Goal: Use online tool/utility: Utilize a website feature to perform a specific function

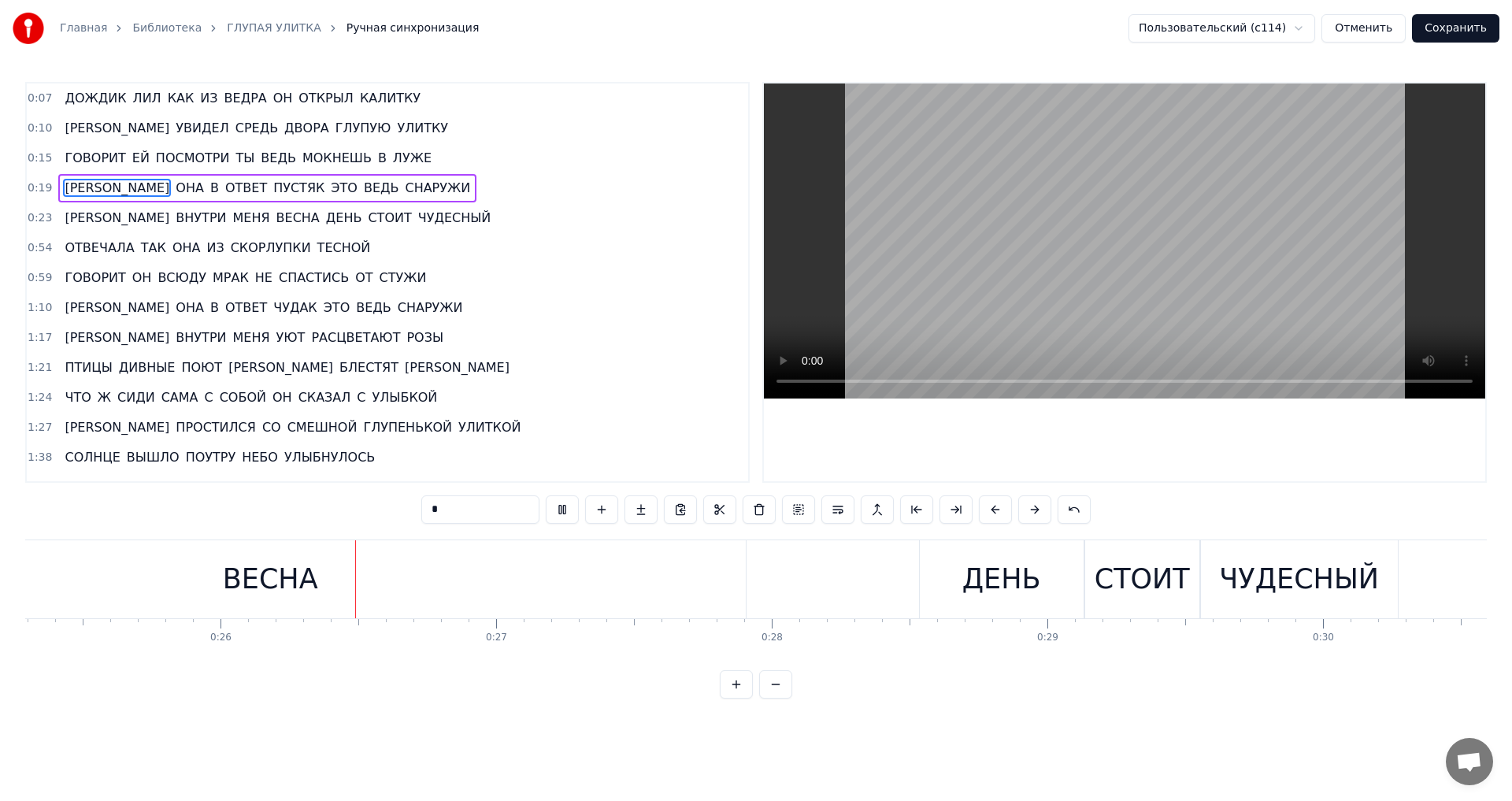
scroll to position [0, 7048]
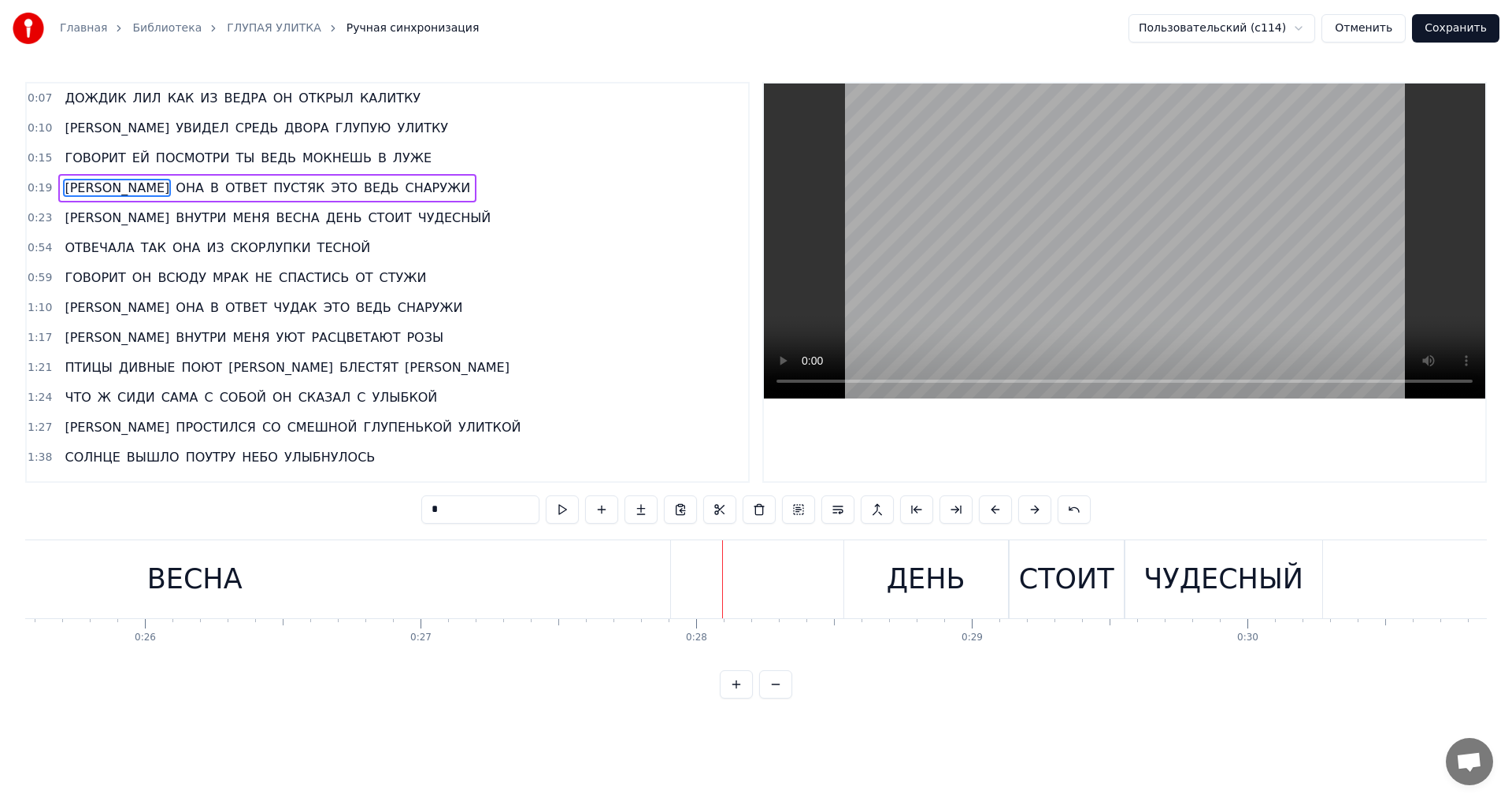
click at [263, 652] on div "ДОЖДИК [PERSON_NAME] КАК ИЗ ВЕДРА ОН ОТКРЫЛ КАЛИТКУ И УВИДЕЛ СРЕДЬ ДВОРА ГЛУПУЮ…" at bounding box center [756, 598] width 1462 height 118
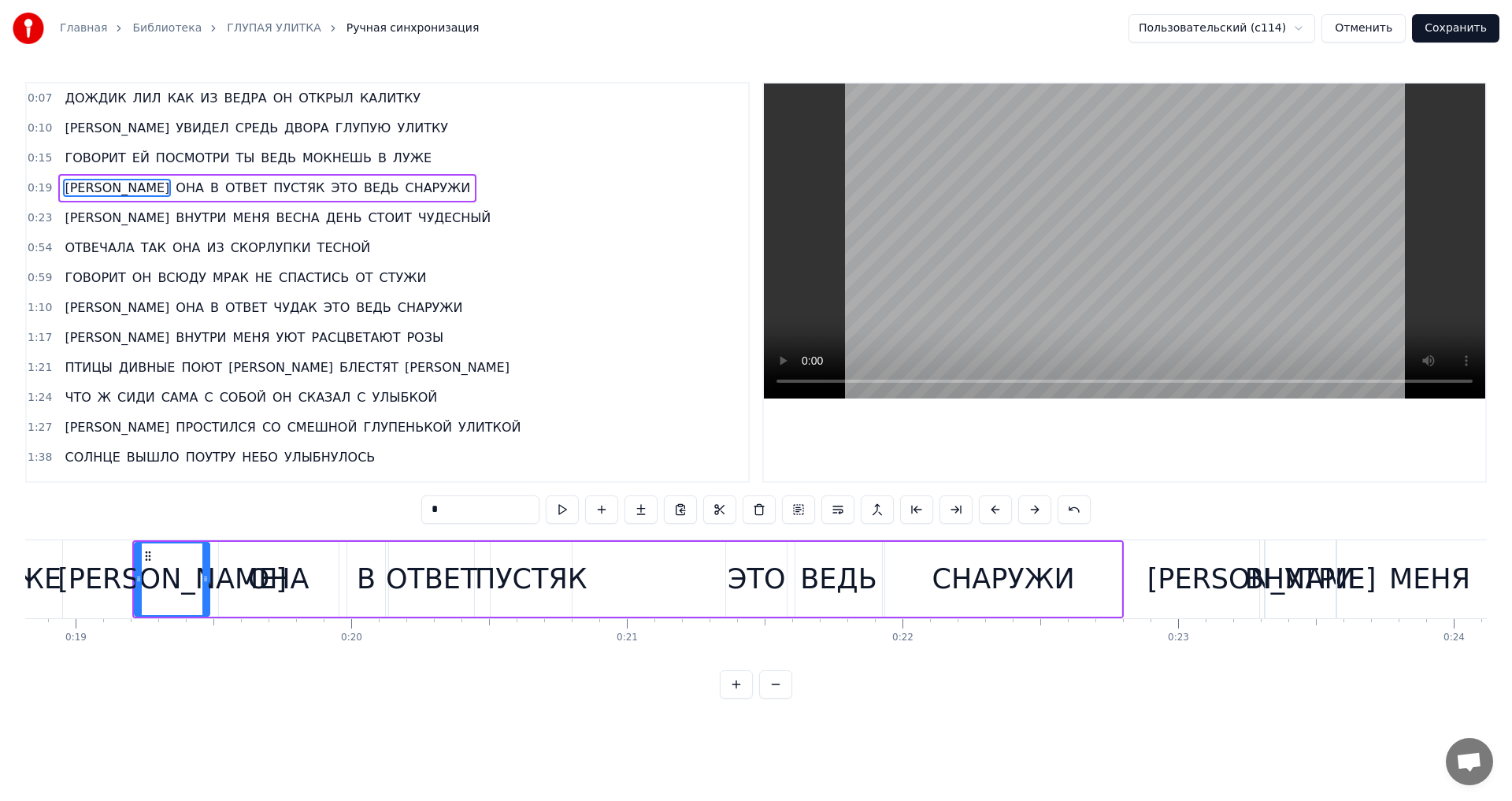
scroll to position [0, 5106]
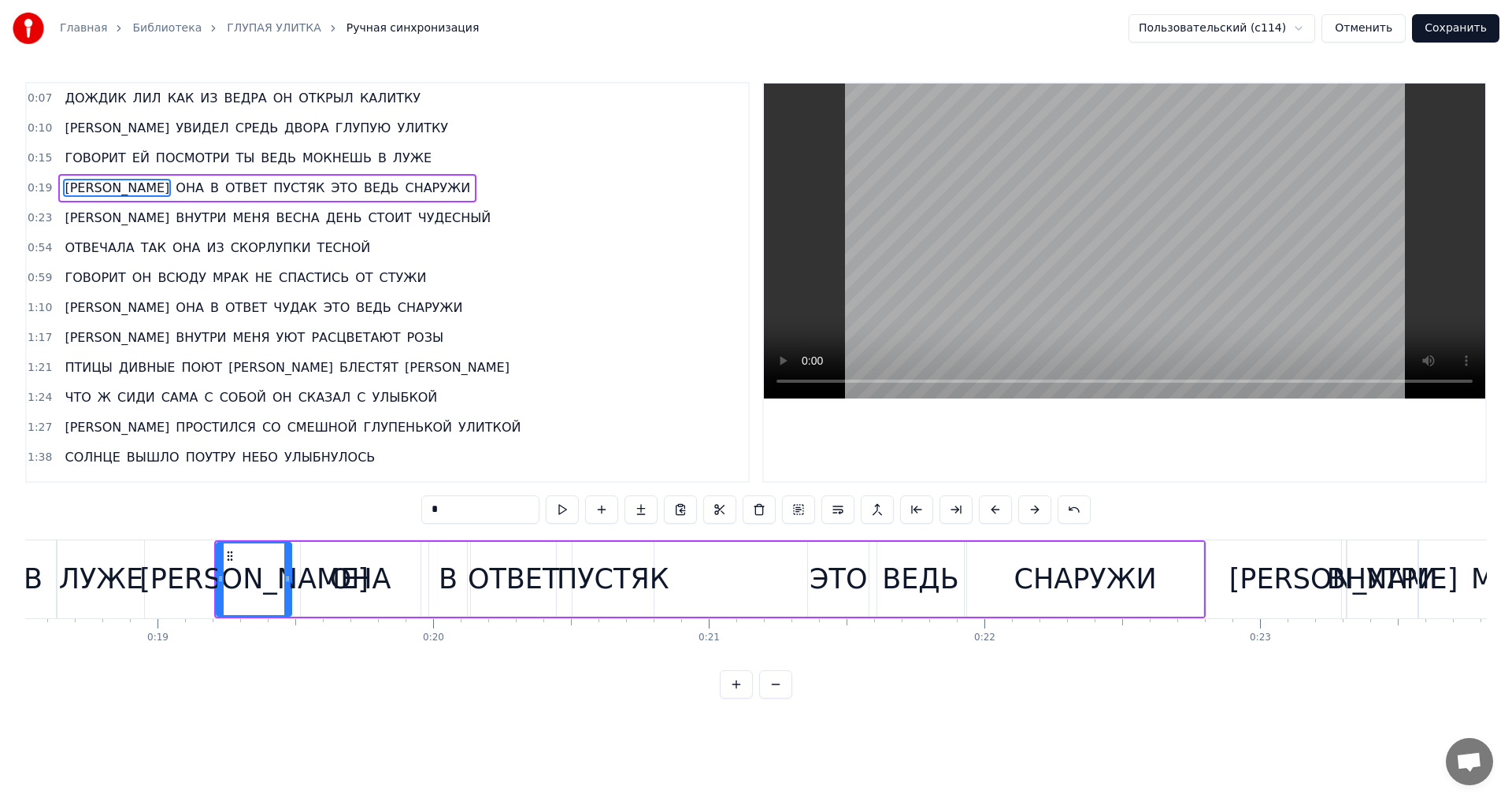
click at [1337, 588] on div "ВНУТРИ" at bounding box center [1383, 579] width 110 height 42
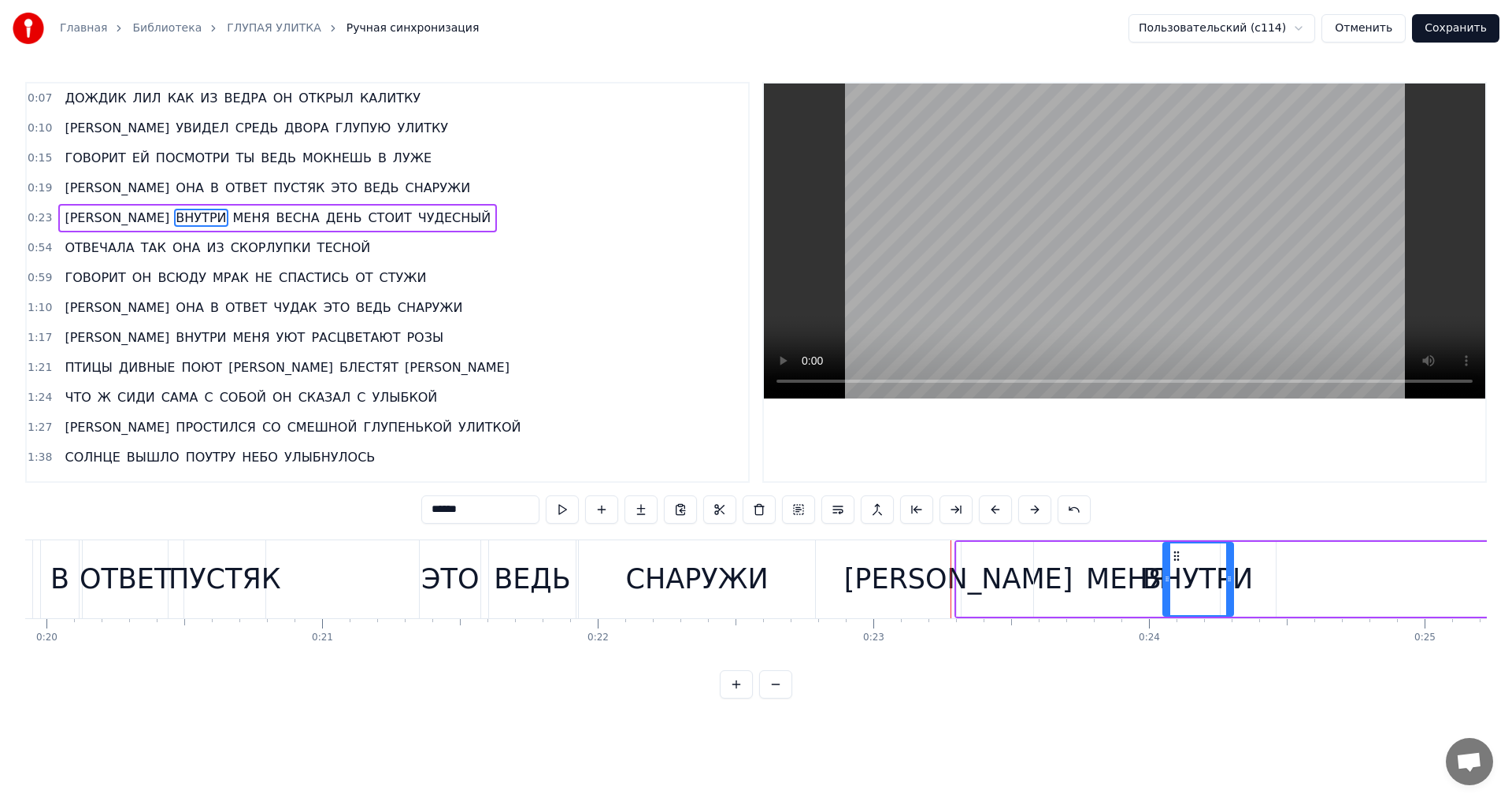
scroll to position [0, 5495]
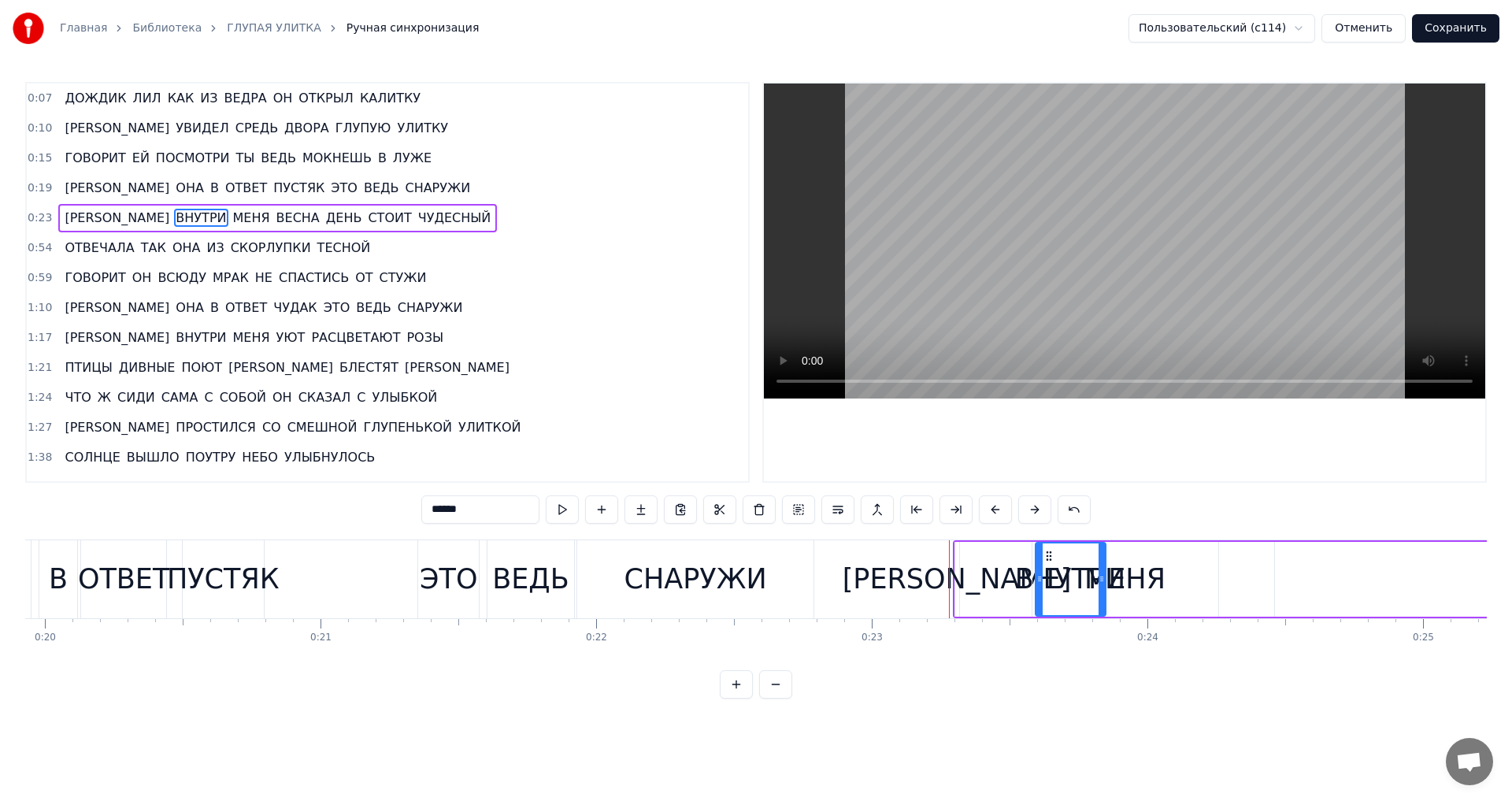
drag, startPoint x: 1363, startPoint y: 557, endPoint x: 1049, endPoint y: 574, distance: 314.5
click at [955, 582] on div "[PERSON_NAME]" at bounding box center [957, 579] width 229 height 42
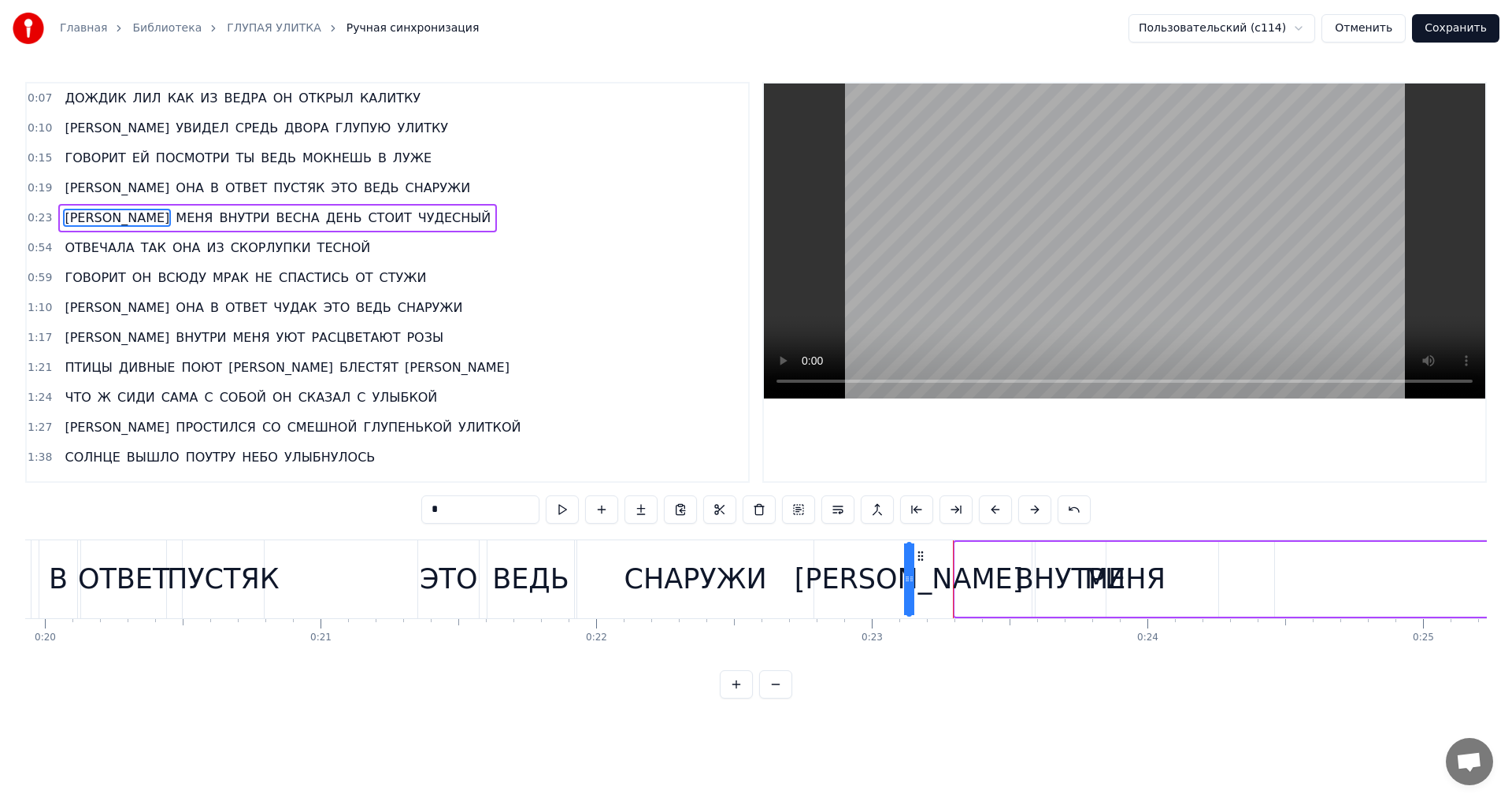
drag, startPoint x: 967, startPoint y: 560, endPoint x: 919, endPoint y: 559, distance: 48.0
click at [919, 560] on circle at bounding box center [919, 560] width 1 height 1
drag, startPoint x: 913, startPoint y: 581, endPoint x: 889, endPoint y: 582, distance: 24.0
click at [889, 582] on icon at bounding box center [887, 579] width 6 height 12
click at [1079, 575] on div "ВНУТРИ" at bounding box center [1070, 579] width 110 height 42
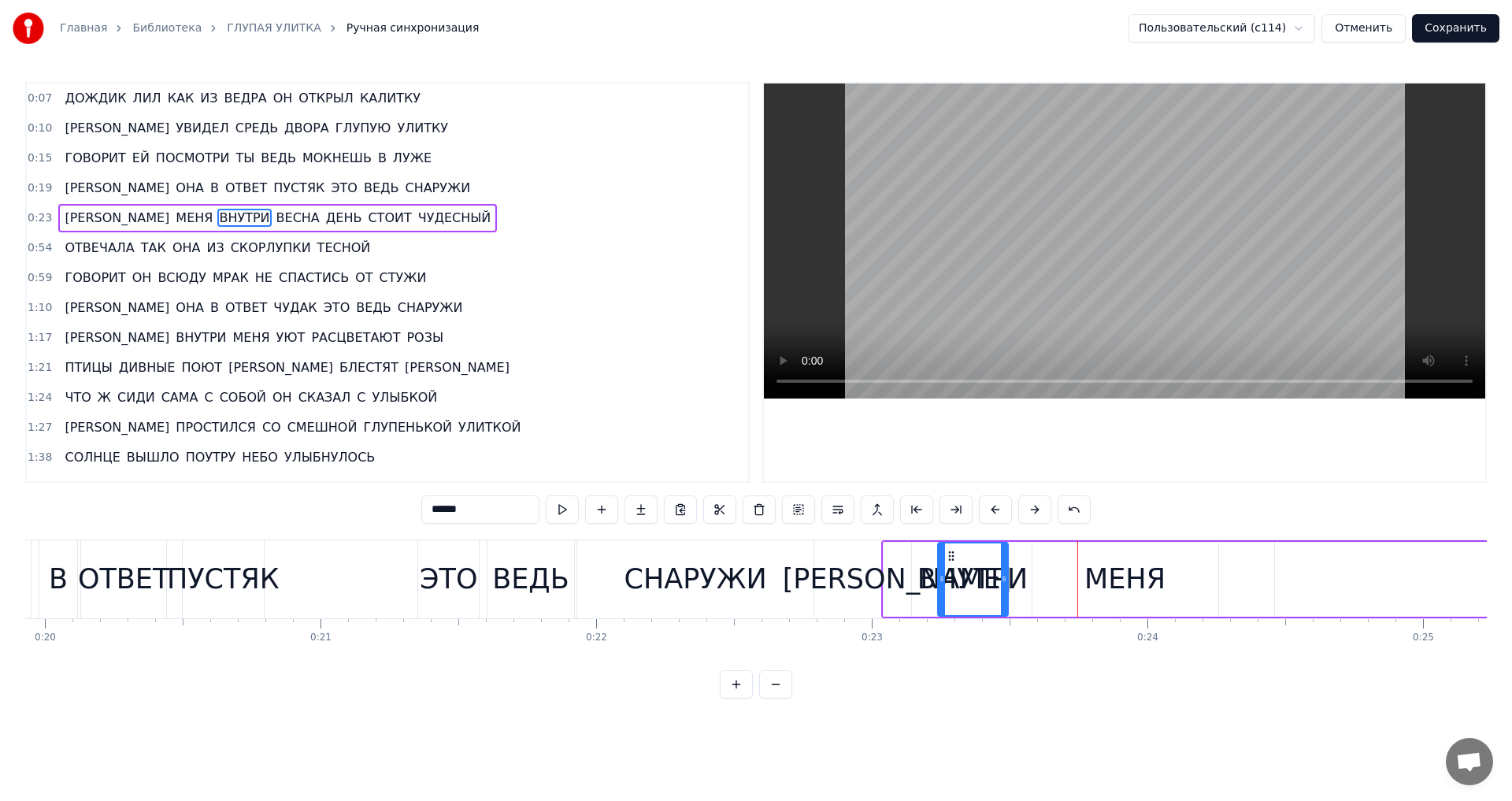
drag, startPoint x: 1046, startPoint y: 556, endPoint x: 949, endPoint y: 566, distance: 97.5
click at [949, 566] on div "ВНУТРИ" at bounding box center [973, 579] width 68 height 72
drag, startPoint x: 1004, startPoint y: 577, endPoint x: 1046, endPoint y: 577, distance: 42.0
click at [1040, 577] on circle at bounding box center [1039, 577] width 1 height 1
click at [1173, 582] on div "МЕНЯ" at bounding box center [1125, 579] width 186 height 75
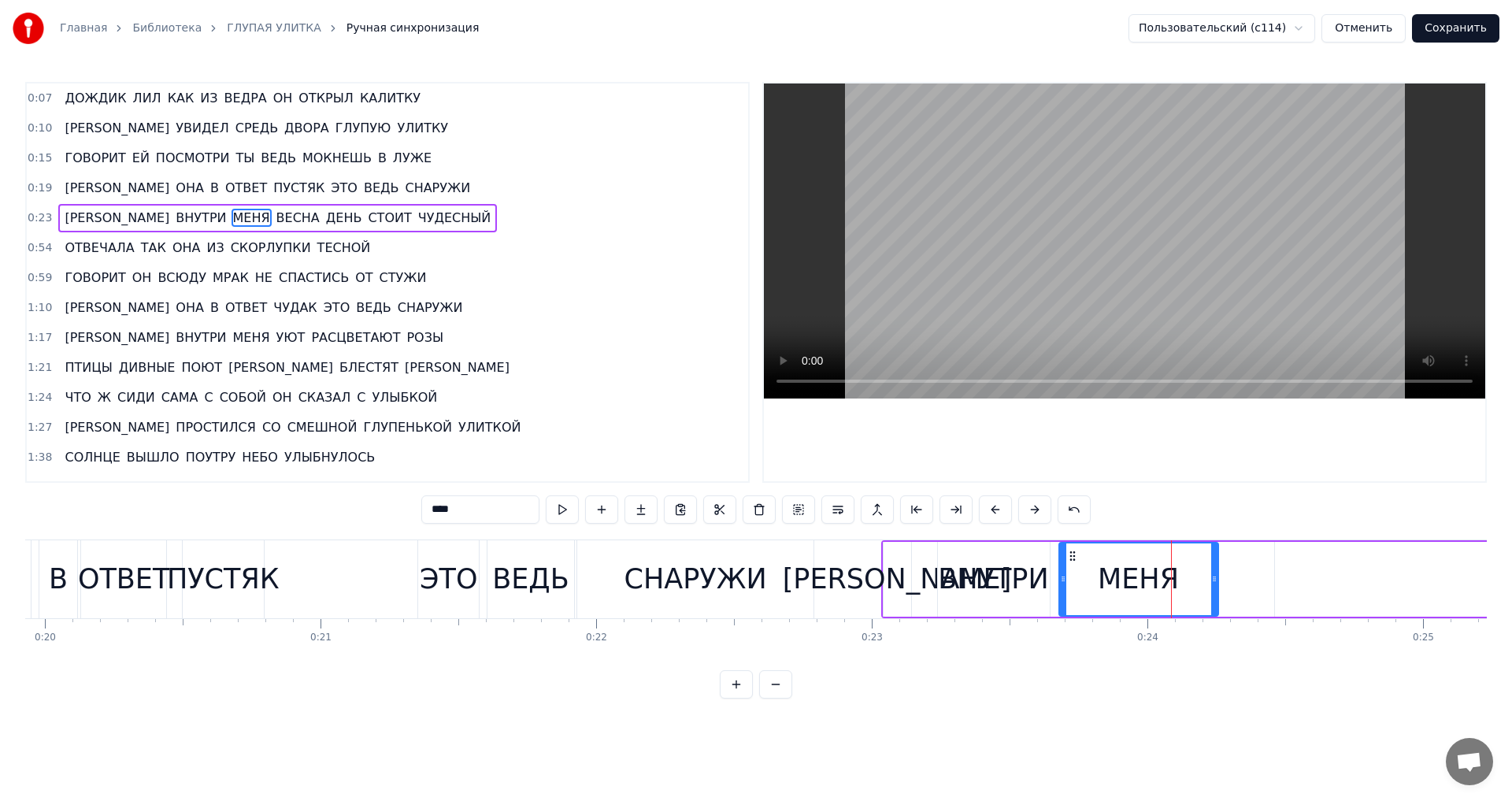
drag, startPoint x: 1038, startPoint y: 583, endPoint x: 1064, endPoint y: 585, distance: 26.1
click at [1064, 585] on div at bounding box center [1063, 579] width 6 height 72
drag, startPoint x: 1213, startPoint y: 577, endPoint x: 1171, endPoint y: 580, distance: 42.1
click at [1171, 580] on icon at bounding box center [1171, 579] width 6 height 12
click at [953, 570] on div "ВНУТРИ" at bounding box center [993, 579] width 110 height 42
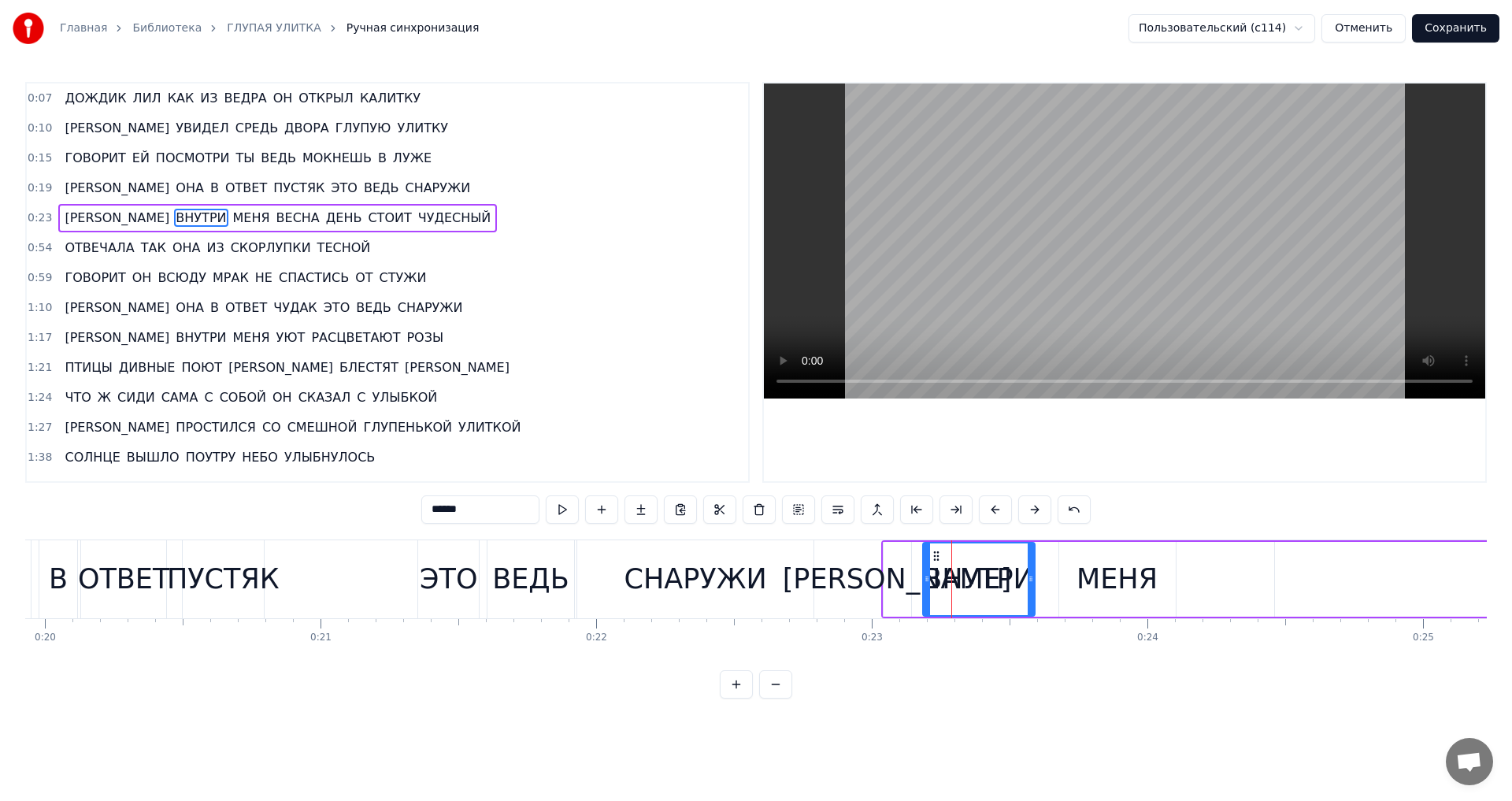
drag, startPoint x: 953, startPoint y: 557, endPoint x: 938, endPoint y: 562, distance: 15.8
click at [938, 562] on div "ВНУТРИ" at bounding box center [979, 579] width 110 height 72
click at [1082, 568] on div "МЕНЯ" at bounding box center [1116, 579] width 81 height 42
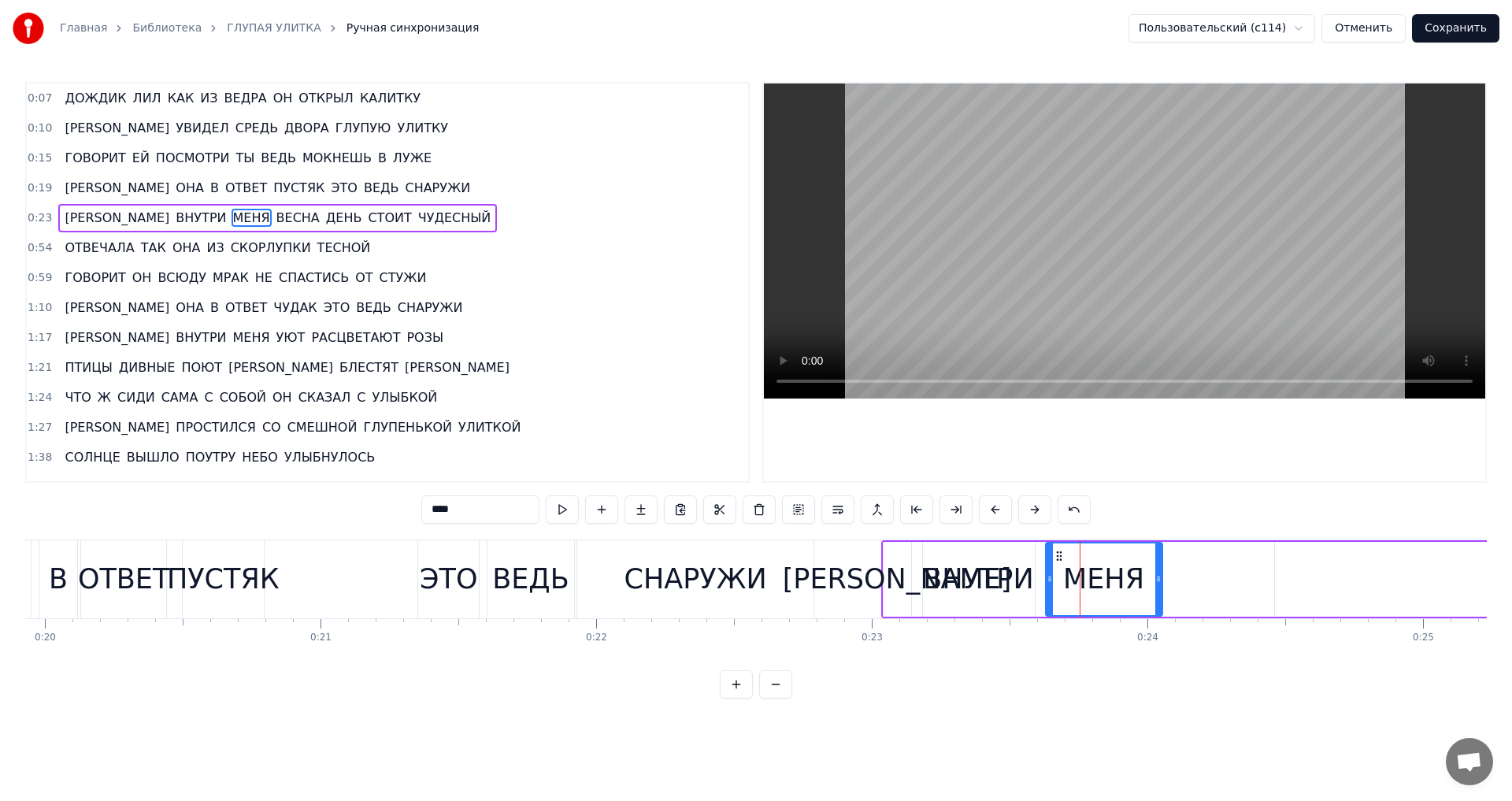
drag, startPoint x: 1072, startPoint y: 556, endPoint x: 1059, endPoint y: 558, distance: 13.2
click at [1059, 558] on icon at bounding box center [1060, 556] width 12 height 12
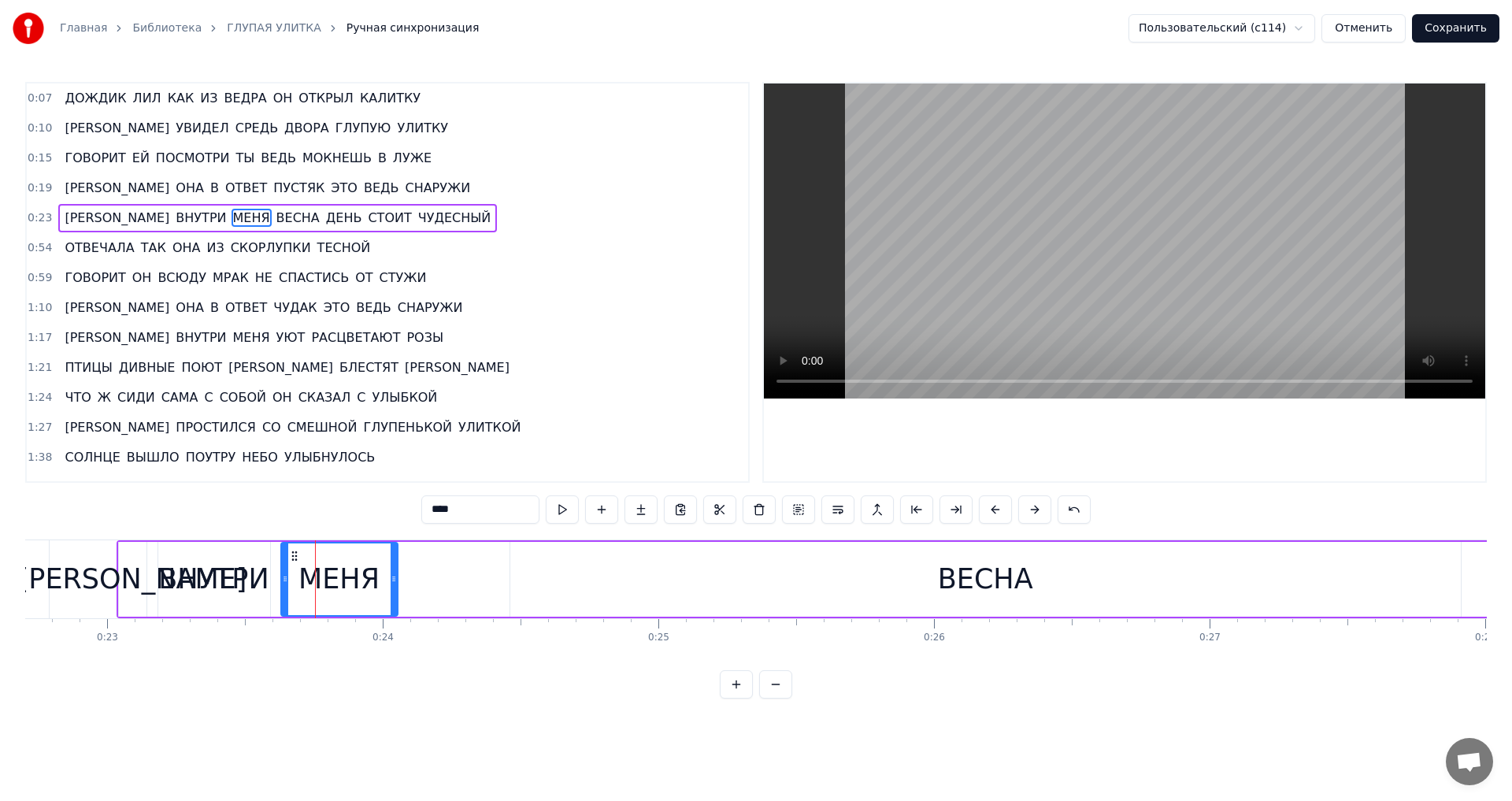
scroll to position [0, 6424]
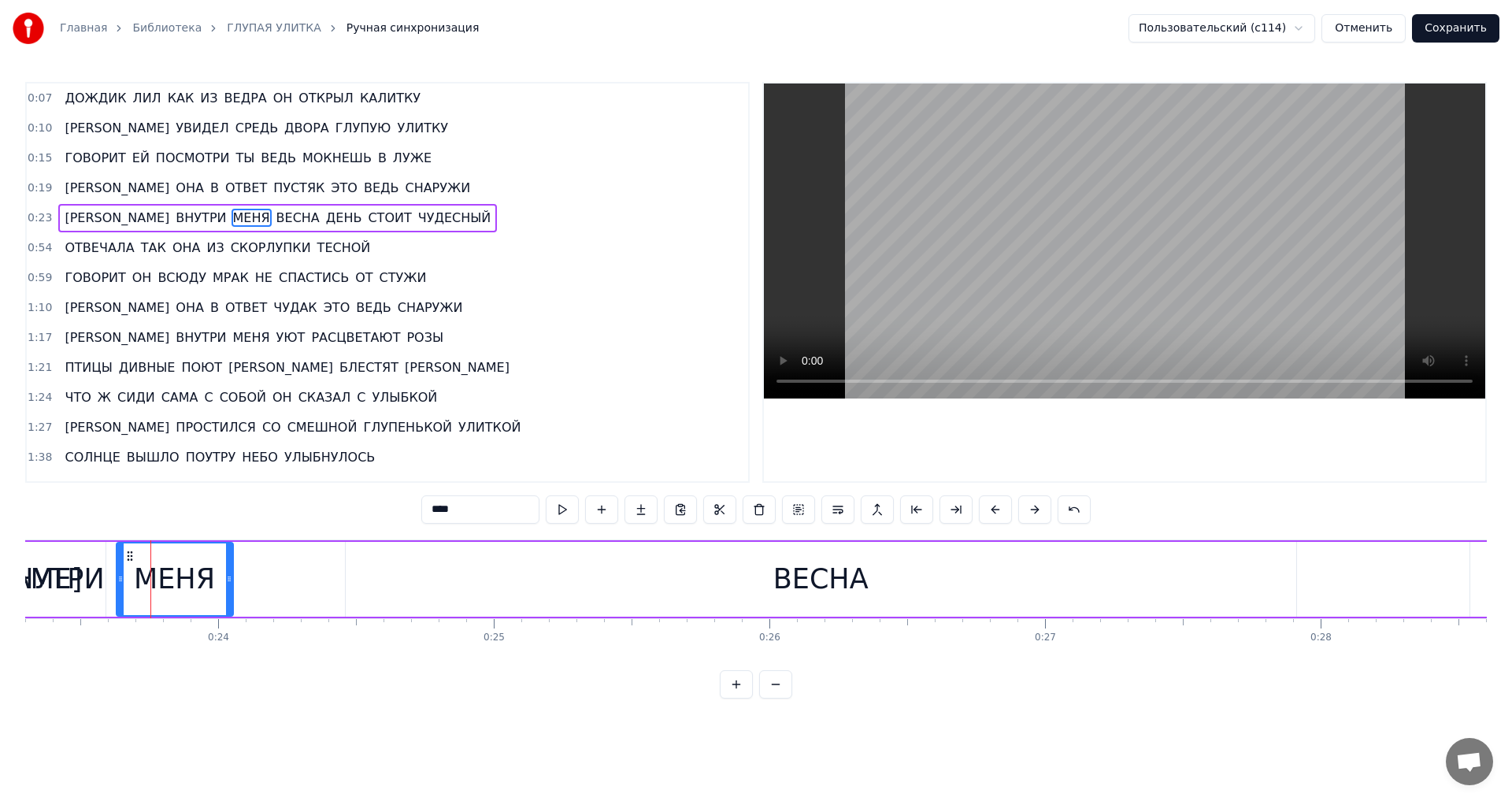
click at [862, 589] on div "ВЕСНА" at bounding box center [820, 579] width 95 height 42
type input "*****"
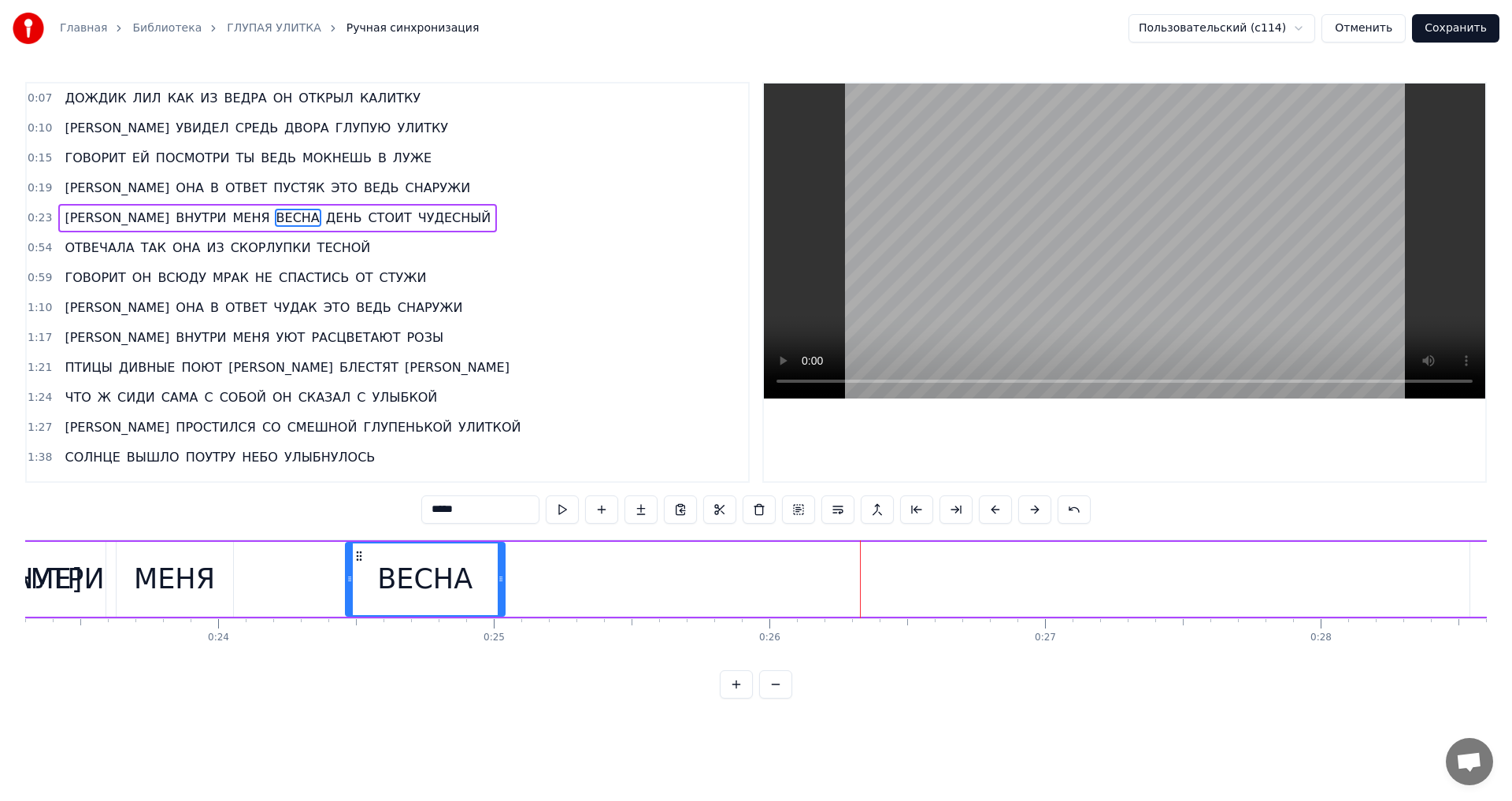
drag, startPoint x: 1292, startPoint y: 581, endPoint x: 500, endPoint y: 599, distance: 792.2
click at [500, 599] on div at bounding box center [500, 579] width 6 height 72
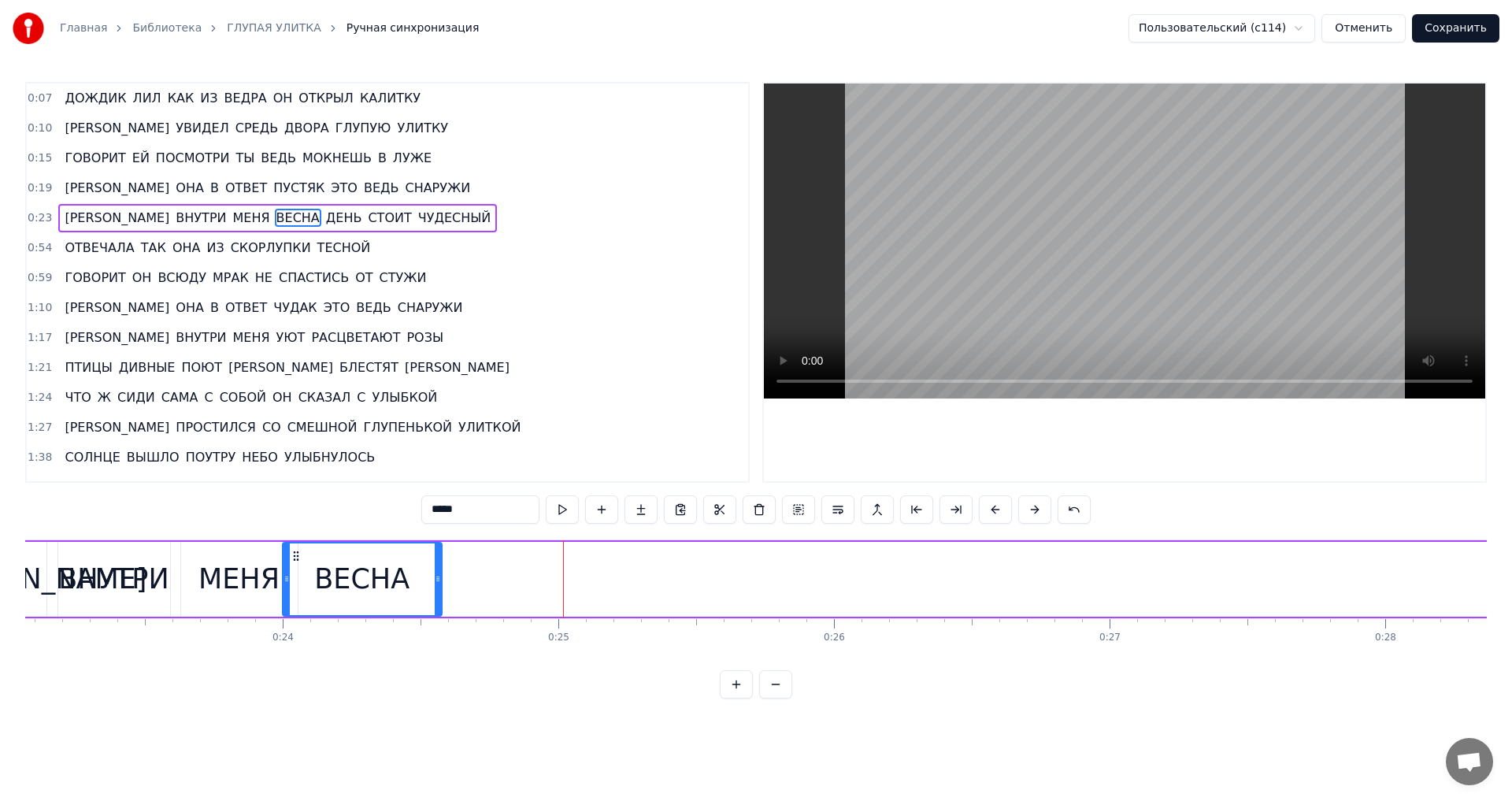
scroll to position [0, 6346]
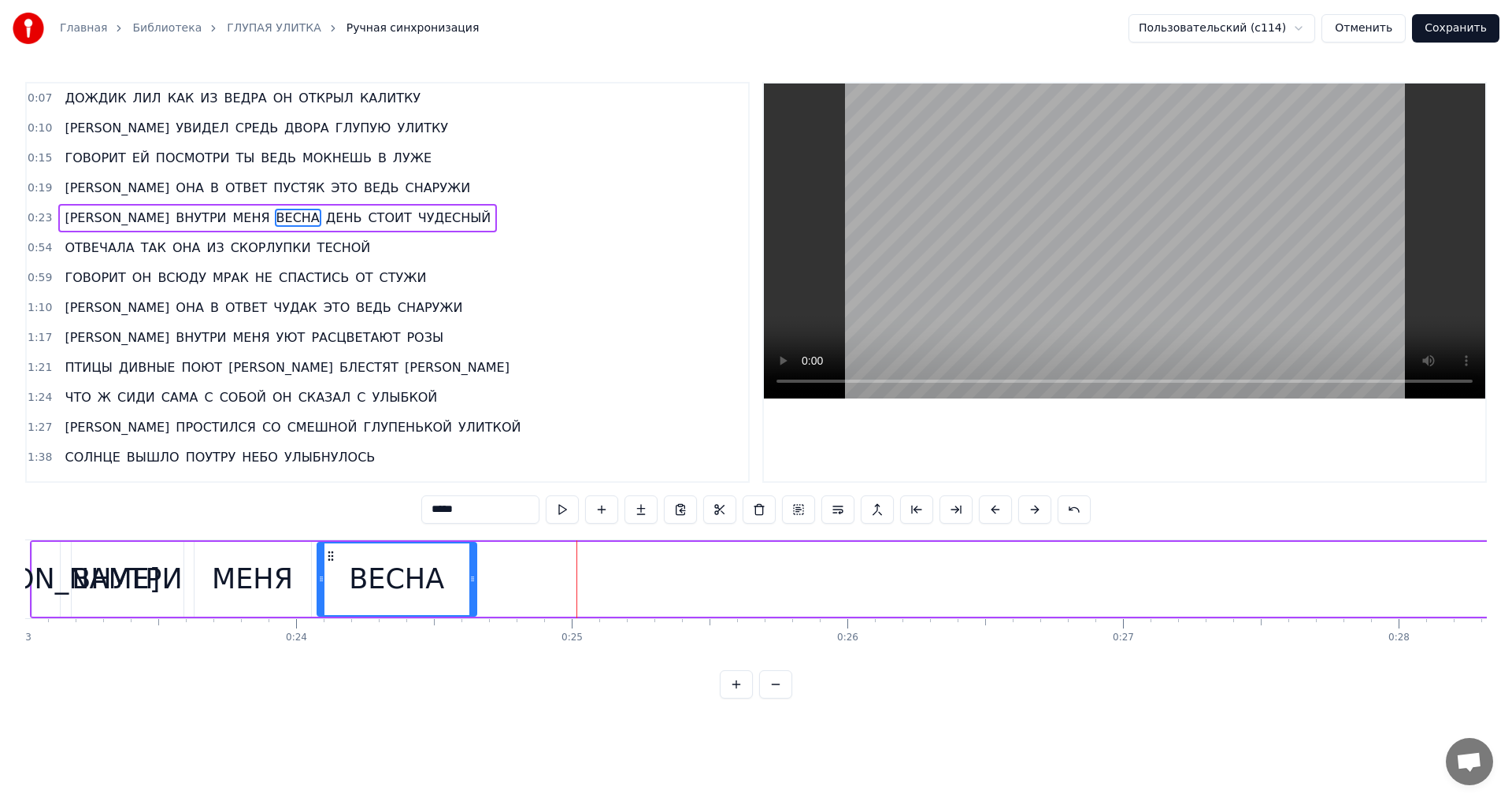
drag, startPoint x: 360, startPoint y: 558, endPoint x: 332, endPoint y: 566, distance: 29.1
click at [332, 566] on div "ВЕСНА" at bounding box center [397, 579] width 158 height 72
drag, startPoint x: 474, startPoint y: 580, endPoint x: 490, endPoint y: 581, distance: 16.0
click at [490, 581] on icon at bounding box center [489, 579] width 6 height 12
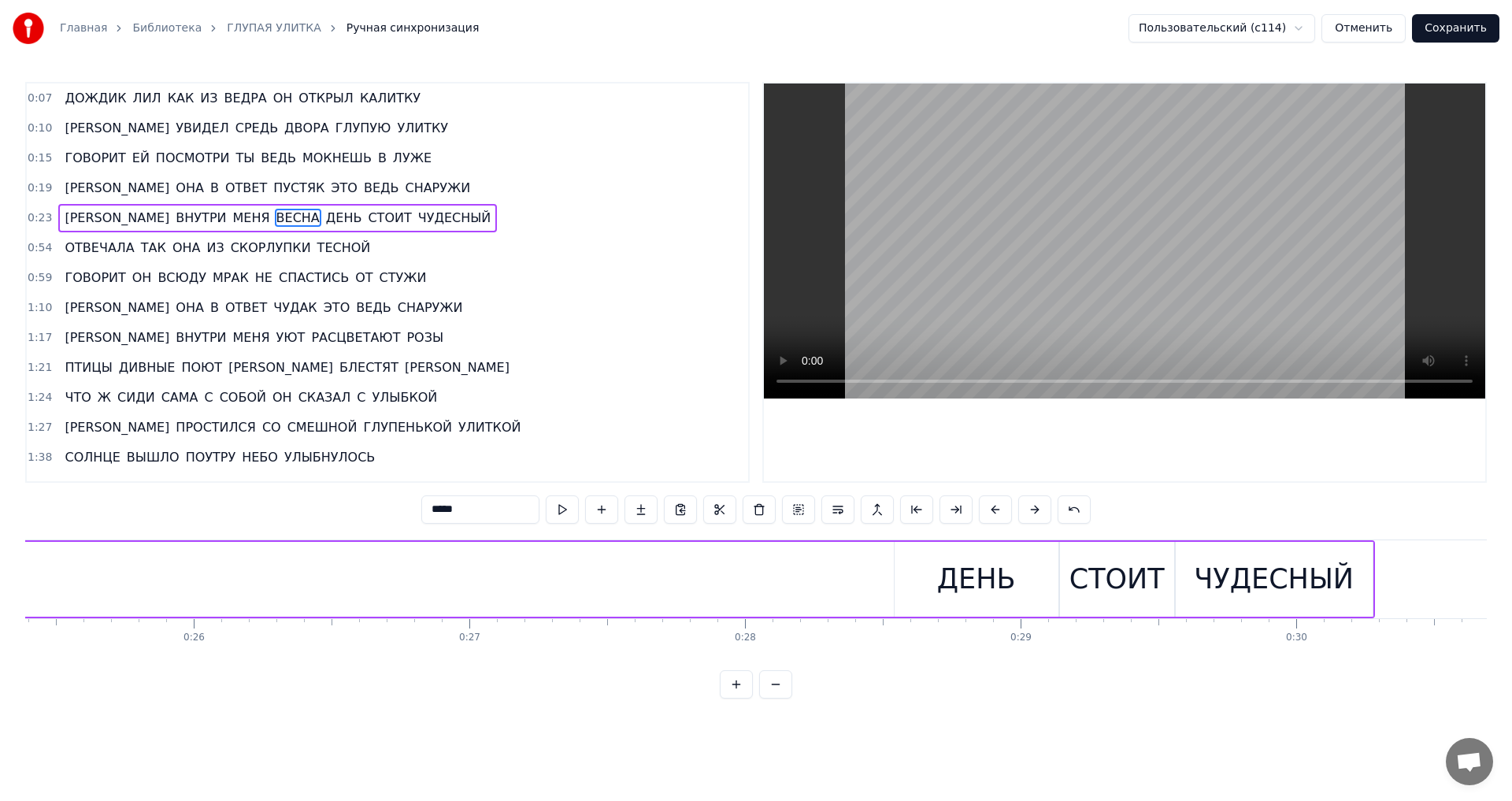
scroll to position [0, 7028]
drag, startPoint x: 891, startPoint y: 571, endPoint x: 380, endPoint y: 576, distance: 511.0
click at [380, 576] on div "А ВНУТРИ МЕНЯ ВЕСНА ДЕНЬ СТОИТ ЧУДЕСНЫЙ" at bounding box center [348, 579] width 1999 height 78
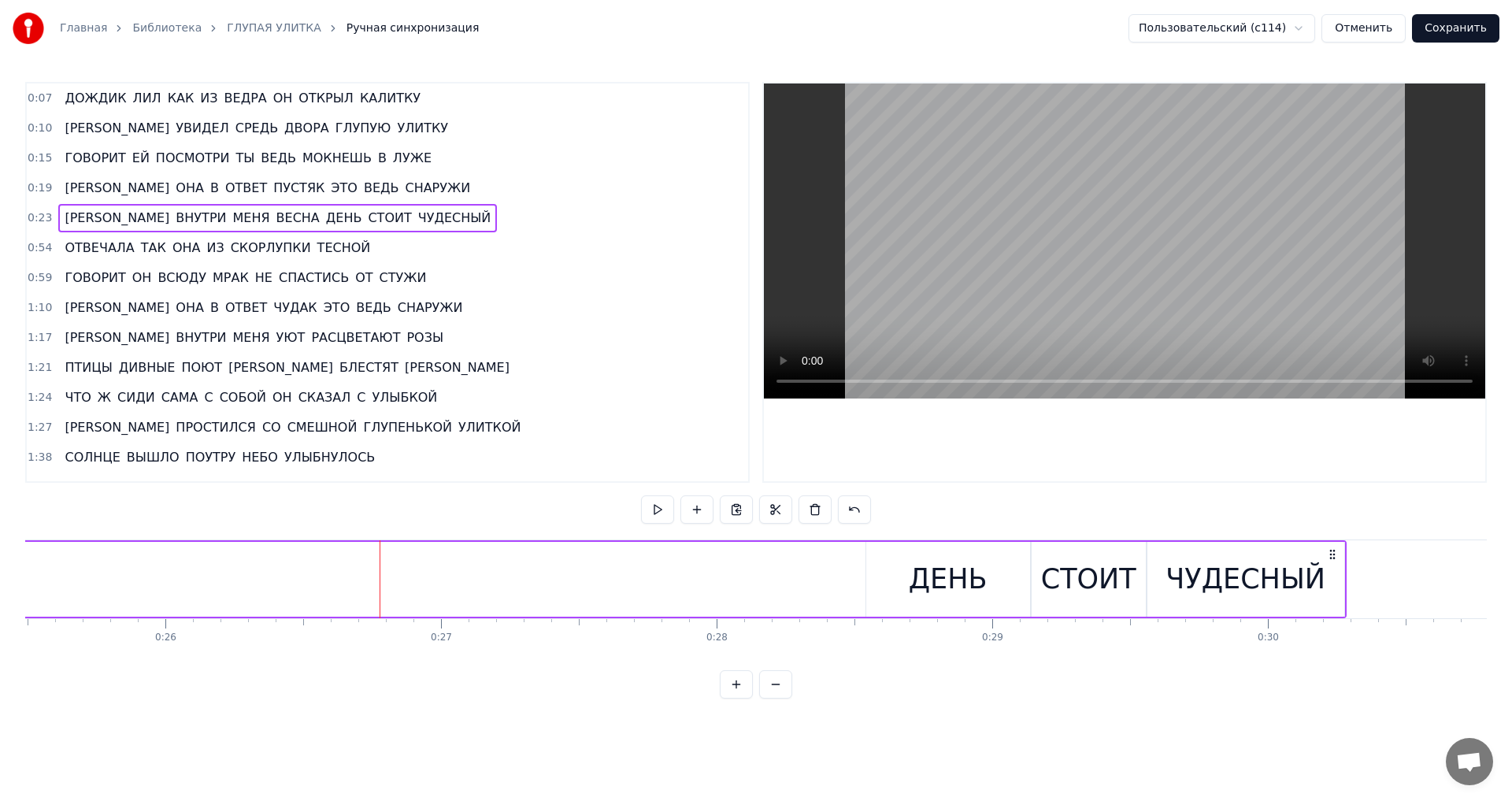
click at [941, 561] on div "ДЕНЬ" at bounding box center [948, 579] width 79 height 42
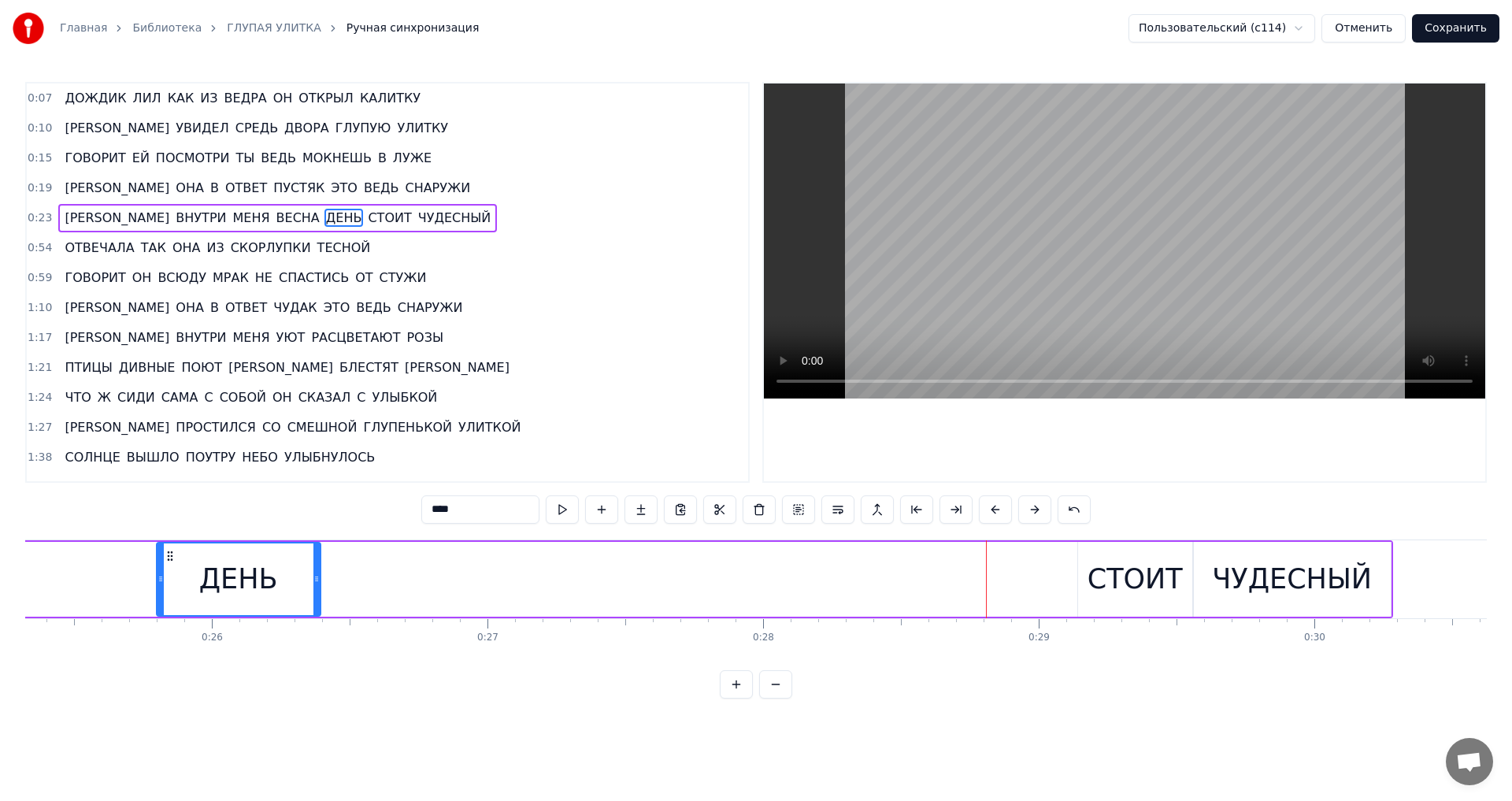
drag, startPoint x: 880, startPoint y: 558, endPoint x: 182, endPoint y: 572, distance: 698.1
click at [182, 572] on div "ДЕНЬ" at bounding box center [239, 579] width 162 height 72
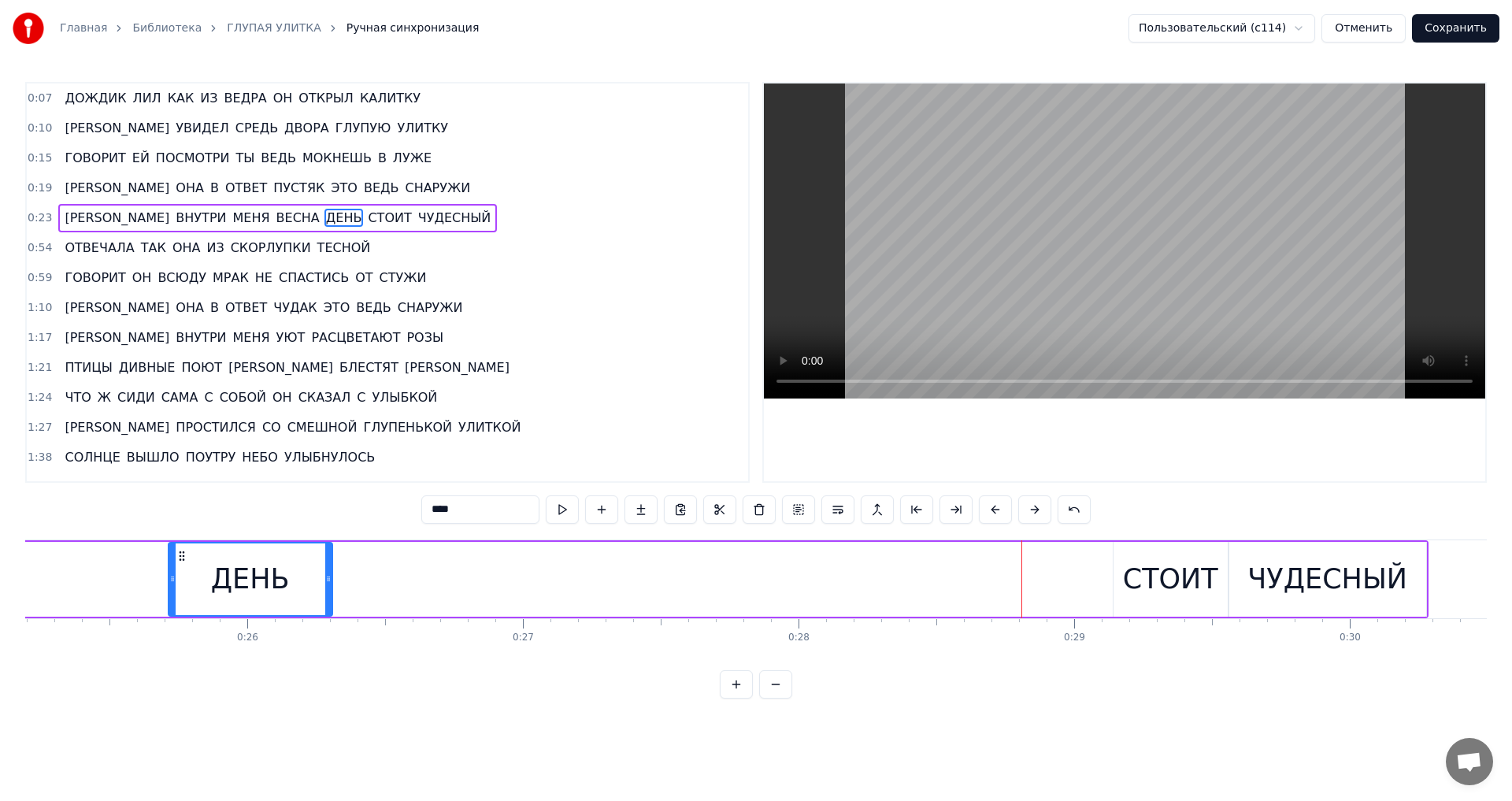
click at [1139, 582] on div "СТОИТ" at bounding box center [1171, 579] width 95 height 42
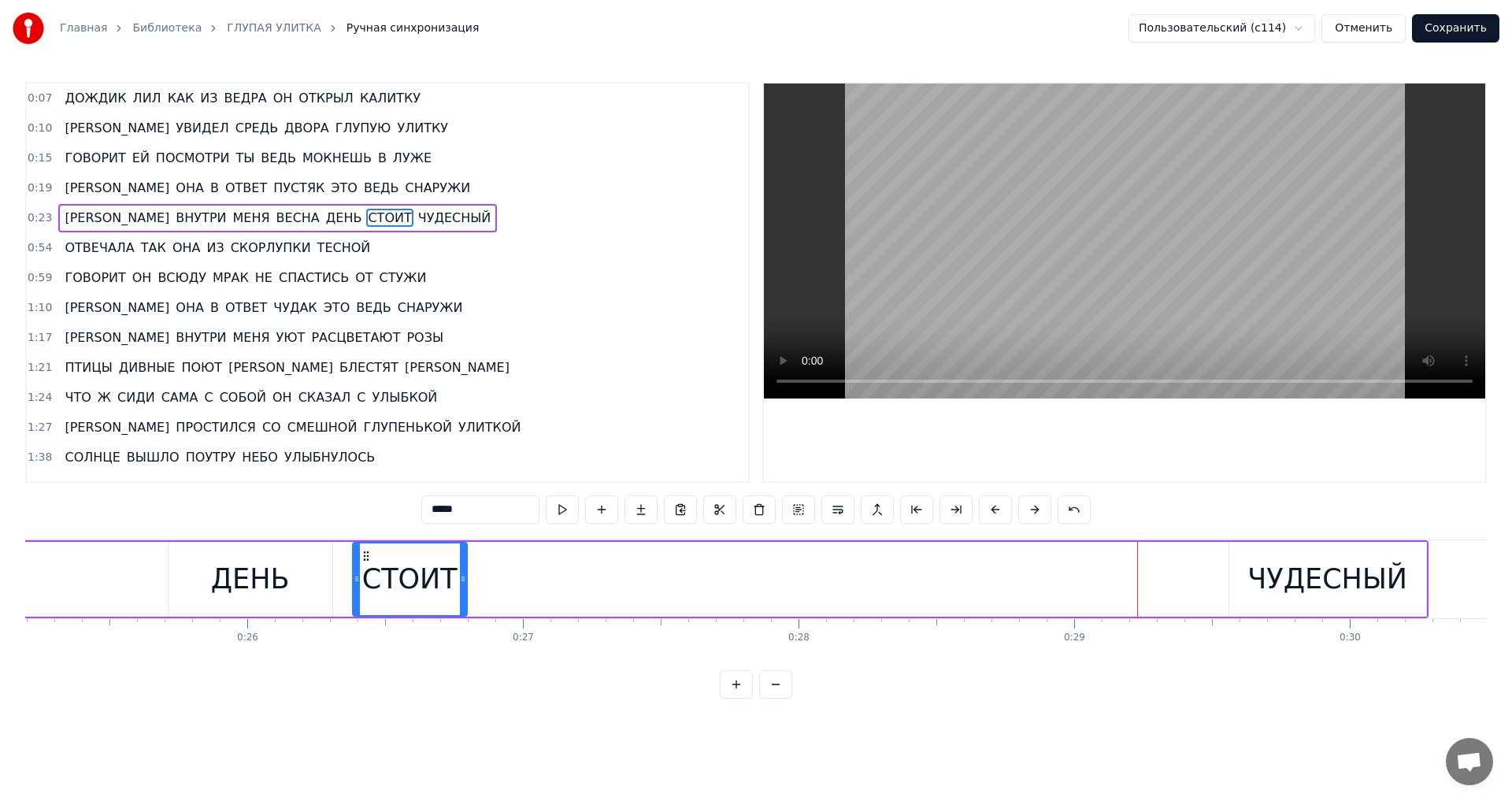
drag, startPoint x: 1126, startPoint y: 560, endPoint x: 365, endPoint y: 561, distance: 761.0
click at [365, 561] on icon at bounding box center [366, 556] width 12 height 12
click at [1262, 579] on div "ЧУДЕСНЫЙ" at bounding box center [1328, 579] width 160 height 42
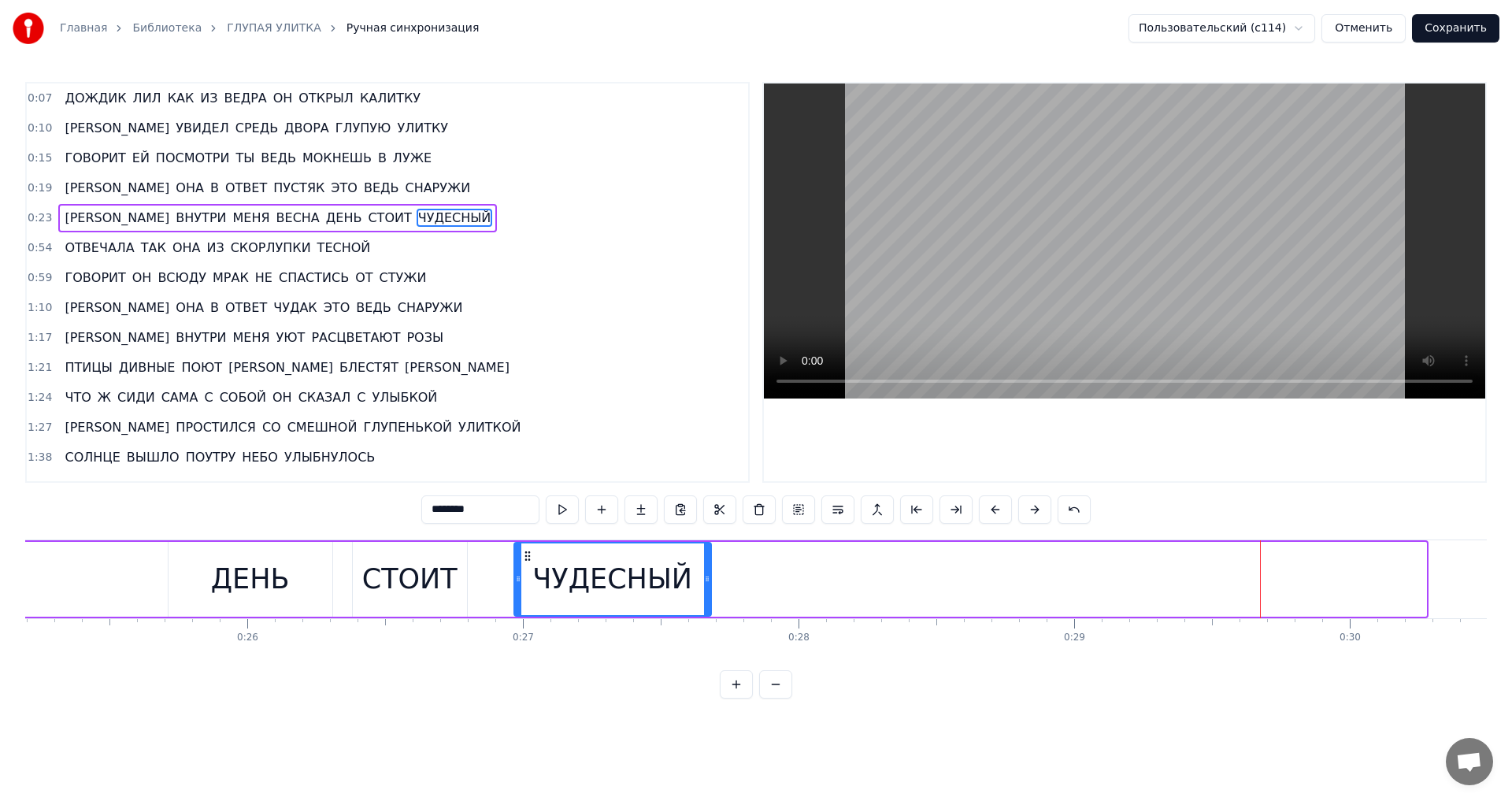
drag, startPoint x: 1243, startPoint y: 556, endPoint x: 528, endPoint y: 591, distance: 715.9
click at [528, 591] on div "ЧУДЕСНЫЙ" at bounding box center [613, 579] width 195 height 72
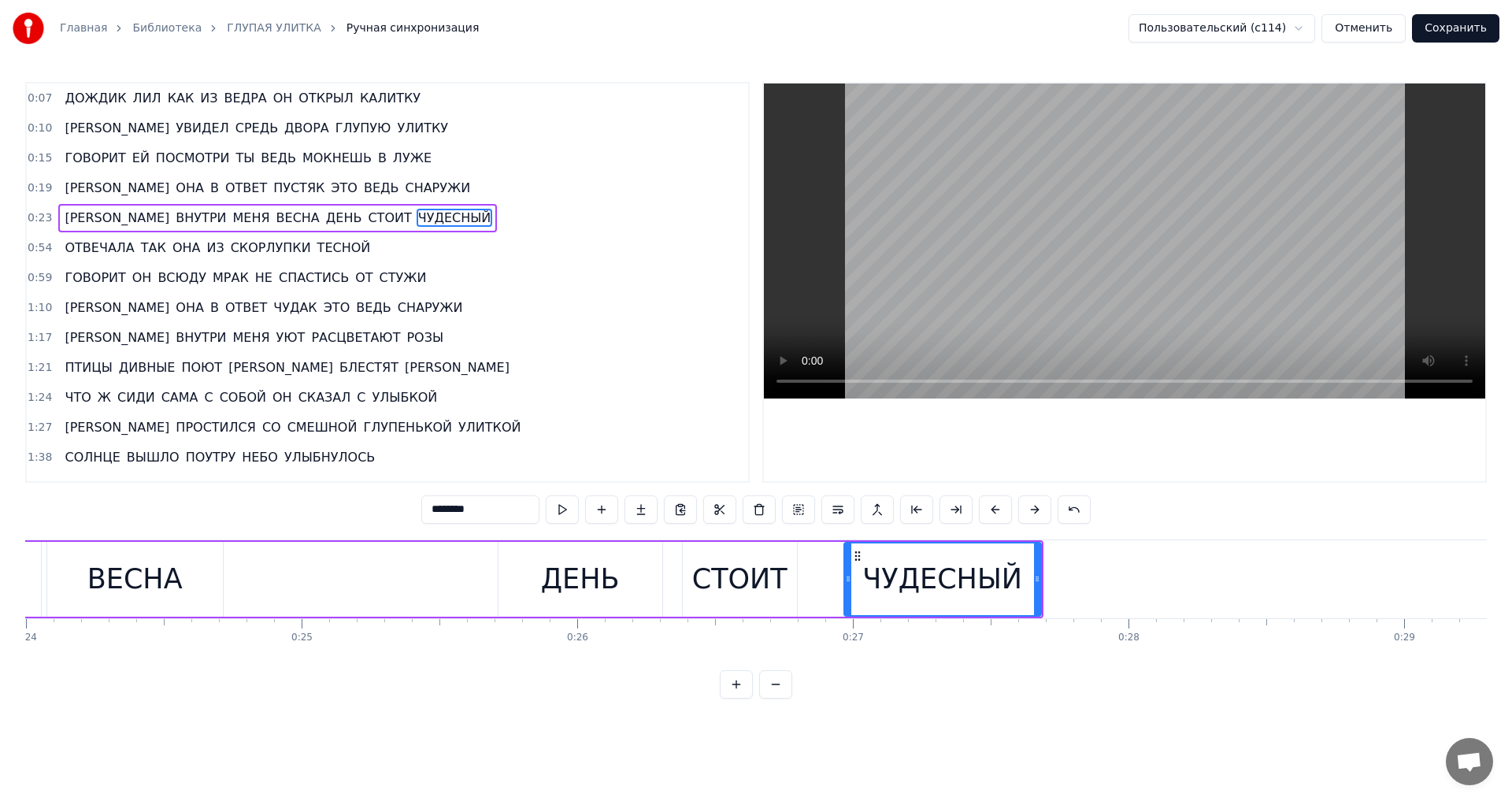
scroll to position [0, 6533]
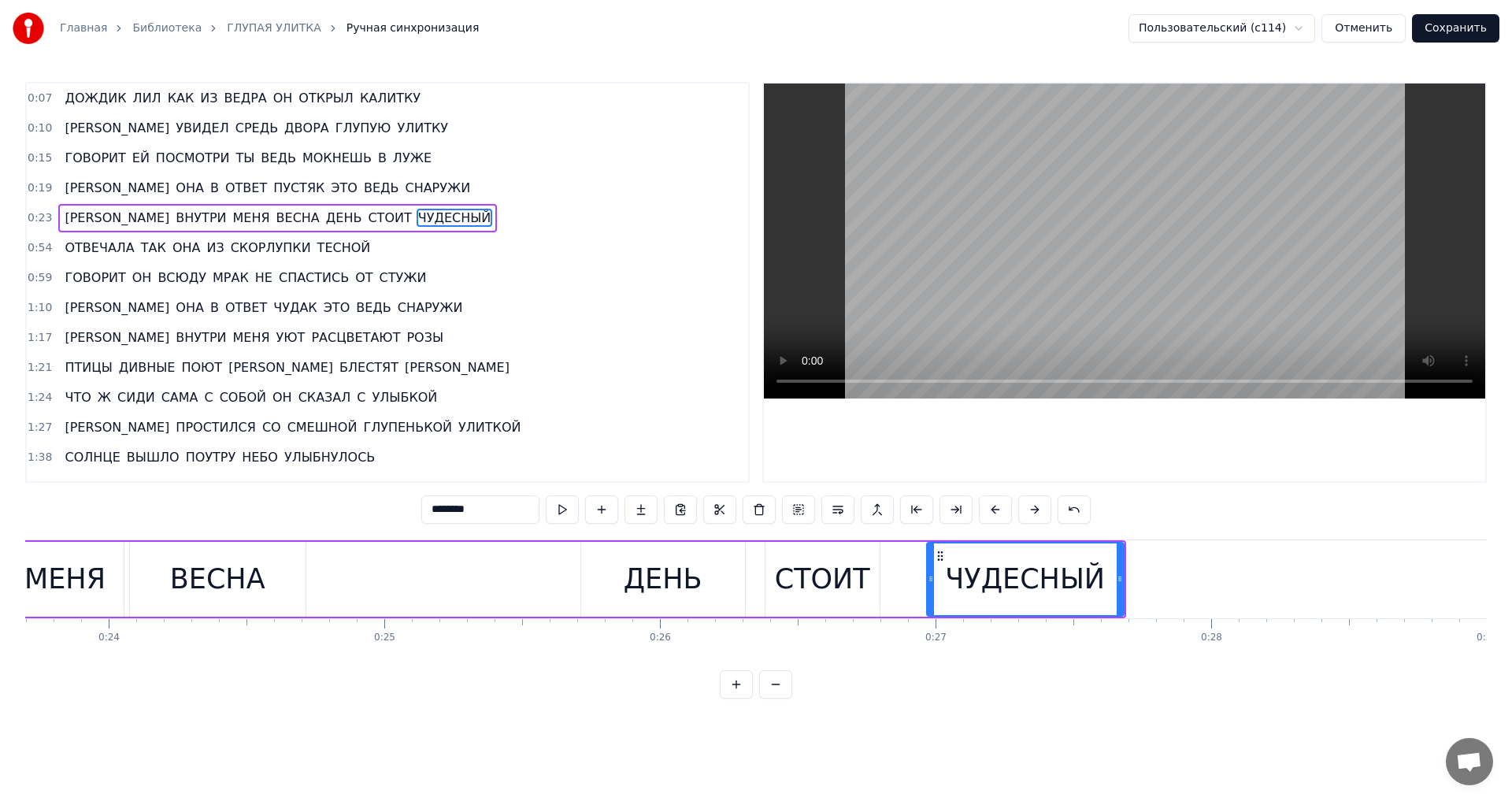
click at [601, 556] on div "ДЕНЬ" at bounding box center [663, 579] width 164 height 75
type input "****"
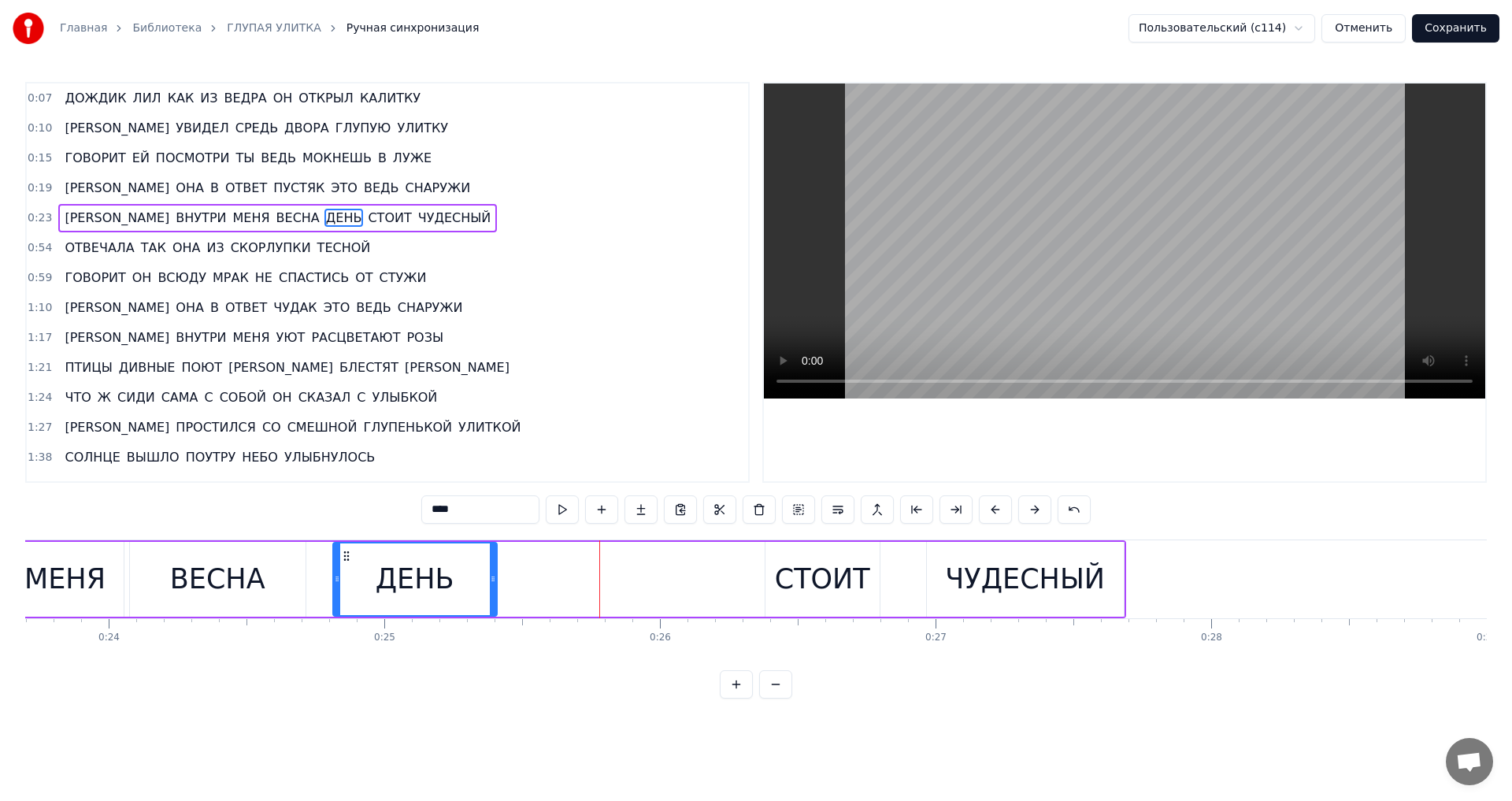
drag, startPoint x: 591, startPoint y: 554, endPoint x: 349, endPoint y: 575, distance: 242.9
click at [349, 575] on div "ДЕНЬ" at bounding box center [415, 579] width 162 height 72
click at [693, 573] on div "А ВНУТРИ МЕНЯ ВЕСНА ДЕНЬ СТОИТ ЧУДЕСНЫЙ" at bounding box center [484, 579] width 1284 height 78
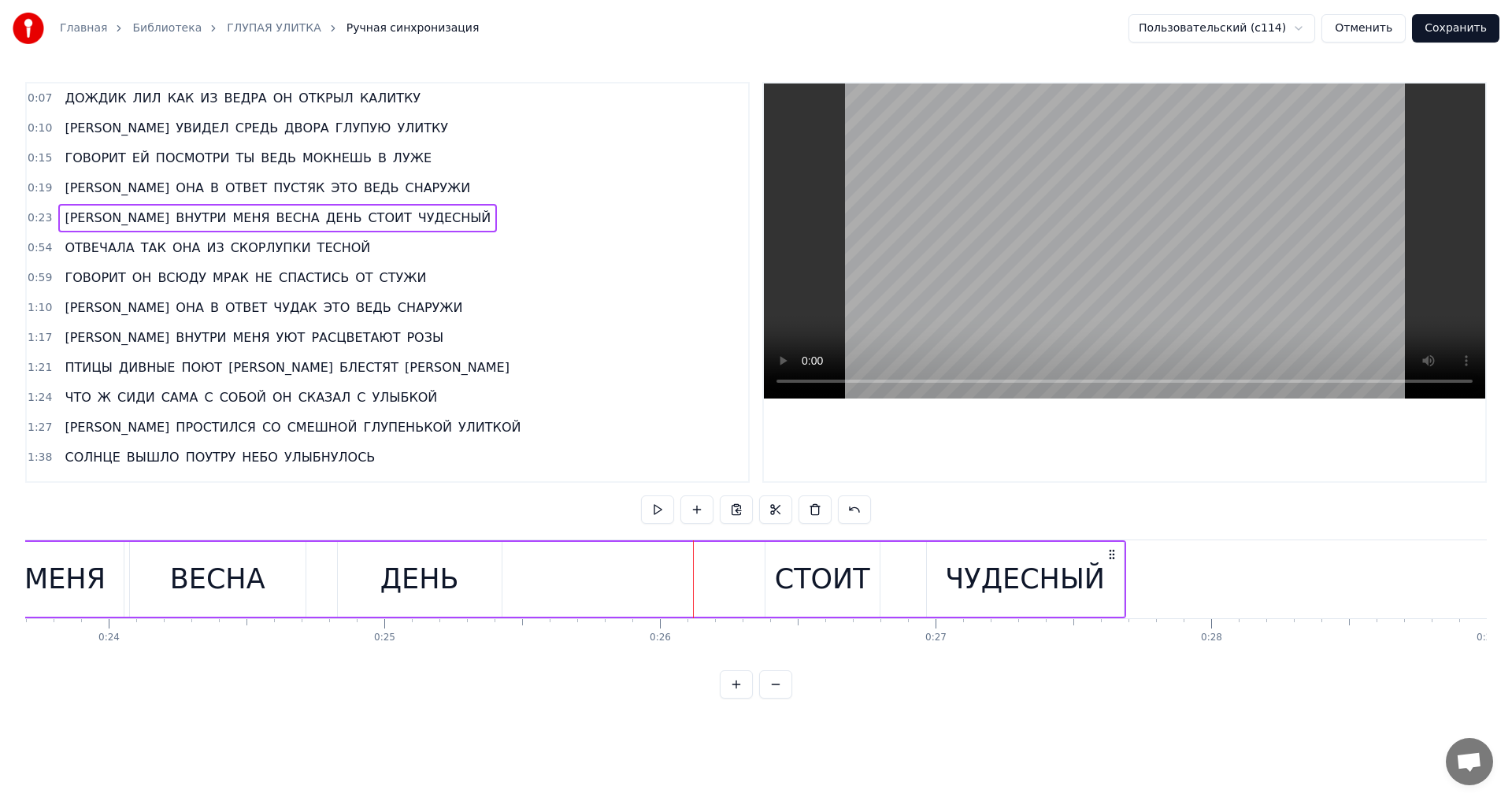
click at [810, 576] on div "СТОИТ" at bounding box center [822, 579] width 95 height 42
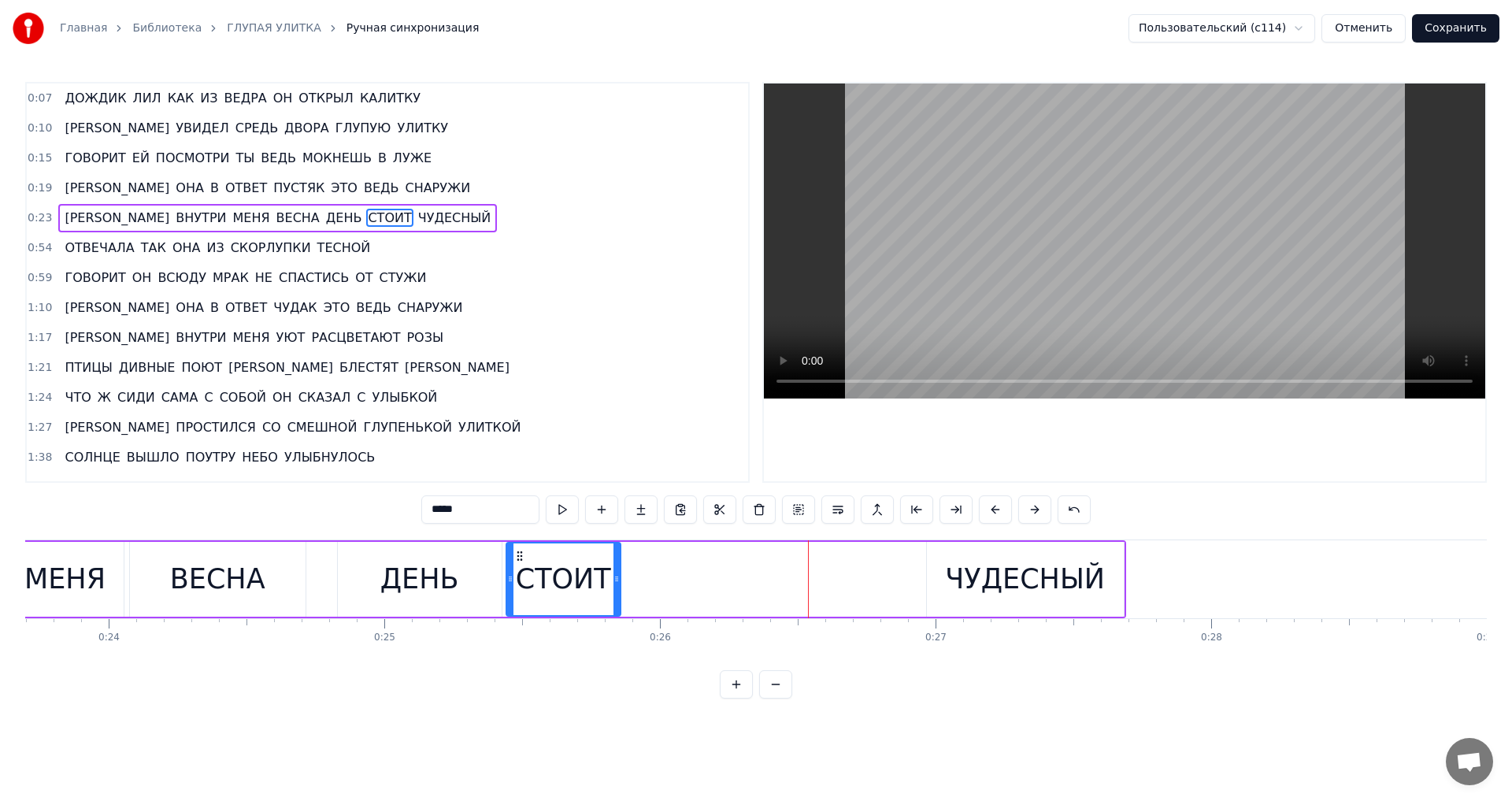
drag, startPoint x: 778, startPoint y: 556, endPoint x: 518, endPoint y: 564, distance: 260.1
click at [518, 564] on div "СТОИТ" at bounding box center [563, 579] width 113 height 72
click at [975, 575] on div "ЧУДЕСНЫЙ" at bounding box center [1025, 579] width 160 height 42
type input "********"
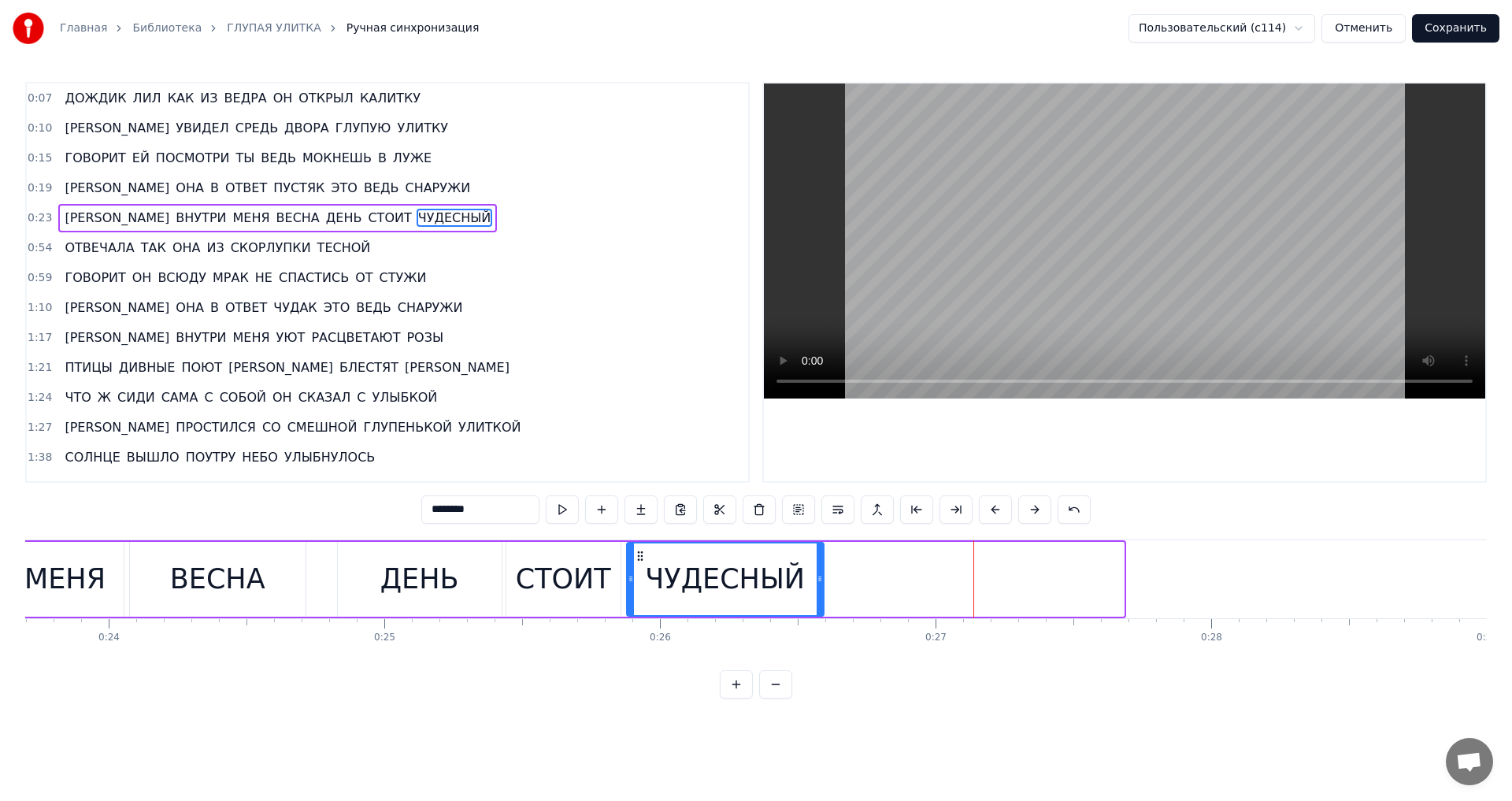
drag, startPoint x: 938, startPoint y: 554, endPoint x: 638, endPoint y: 577, distance: 300.9
click at [638, 577] on div "ЧУДЕСНЫЙ" at bounding box center [725, 579] width 195 height 72
click at [1309, 27] on html "Главная Библиотека ГЛУПАЯ УЛИТКА Ручная синхронизация Пользовательский (c114) О…" at bounding box center [756, 362] width 1512 height 724
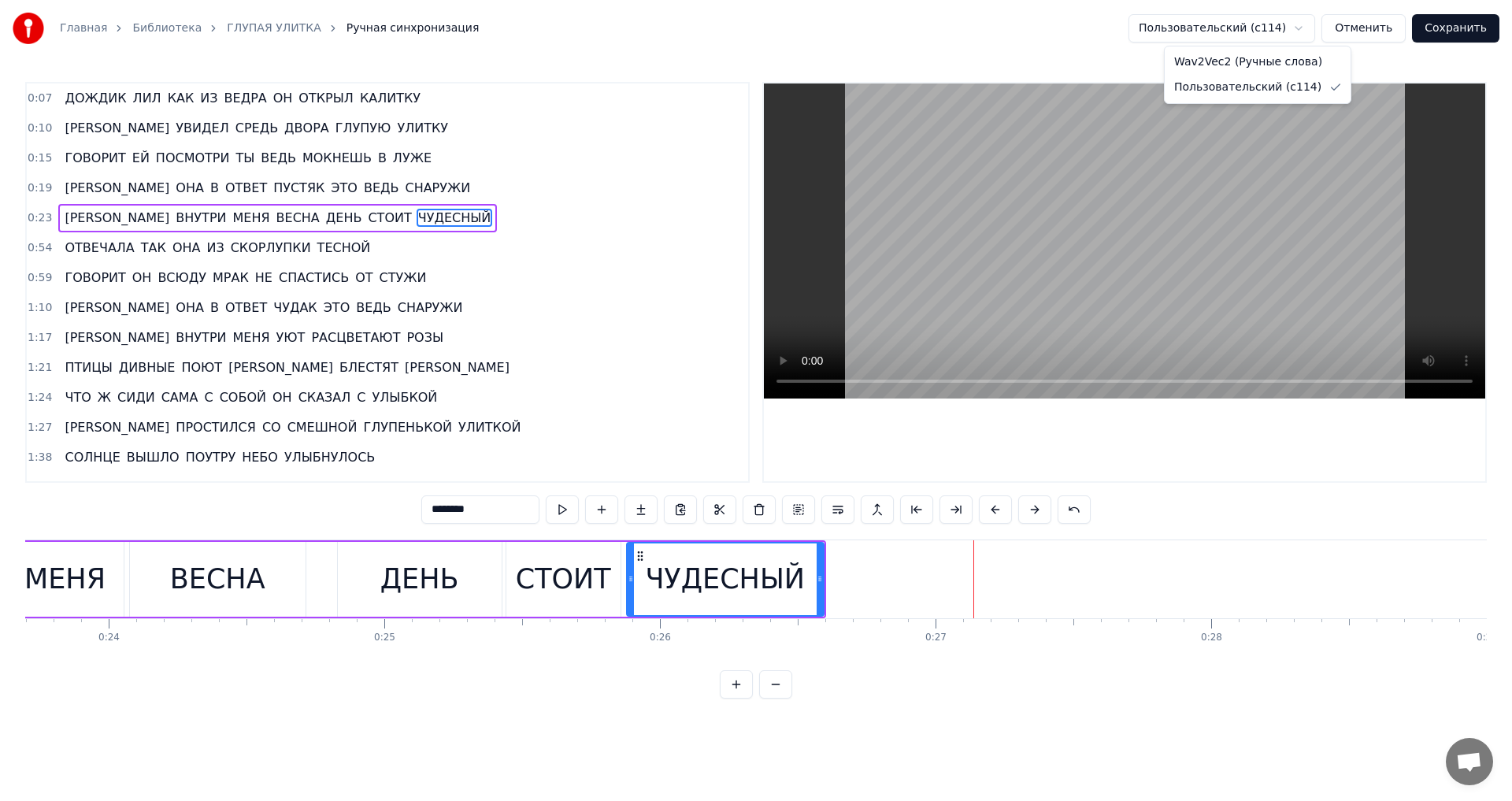
click at [782, 362] on html "Главная Библиотека ГЛУПАЯ УЛИТКА Ручная синхронизация Пользовательский (c114) О…" at bounding box center [756, 362] width 1512 height 724
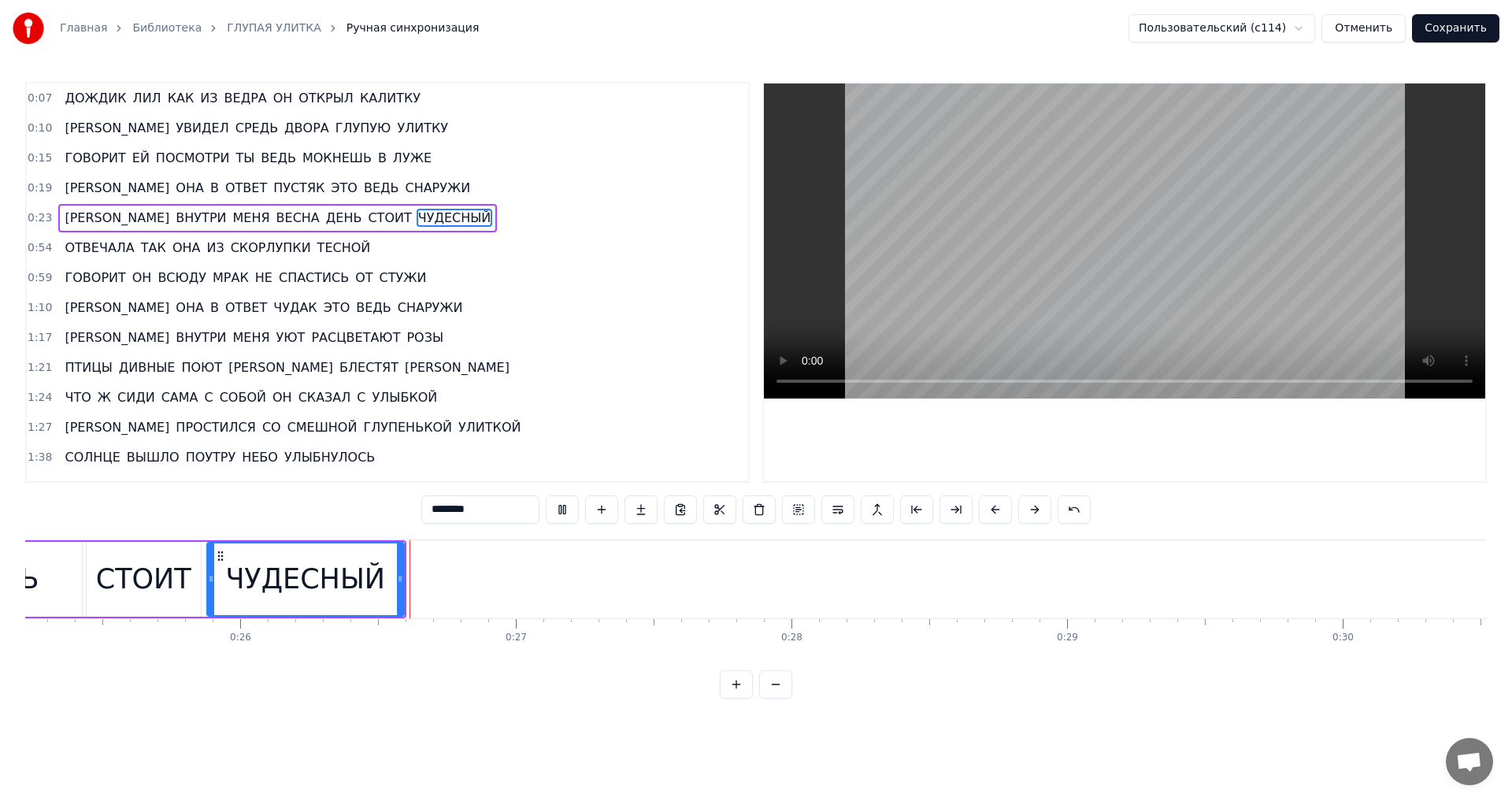
scroll to position [0, 7089]
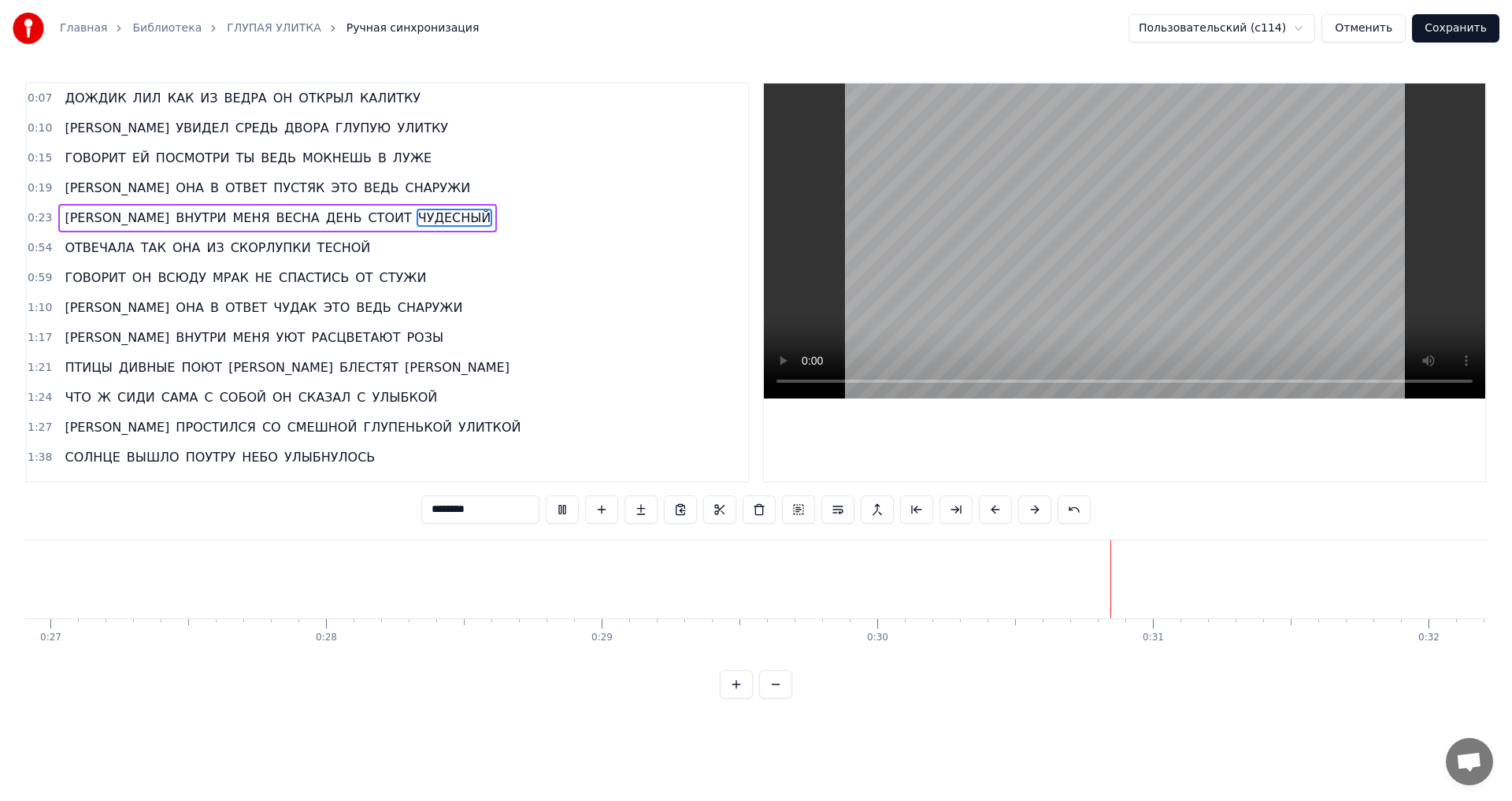
click at [1446, 33] on button "Сохранить" at bounding box center [1456, 28] width 88 height 28
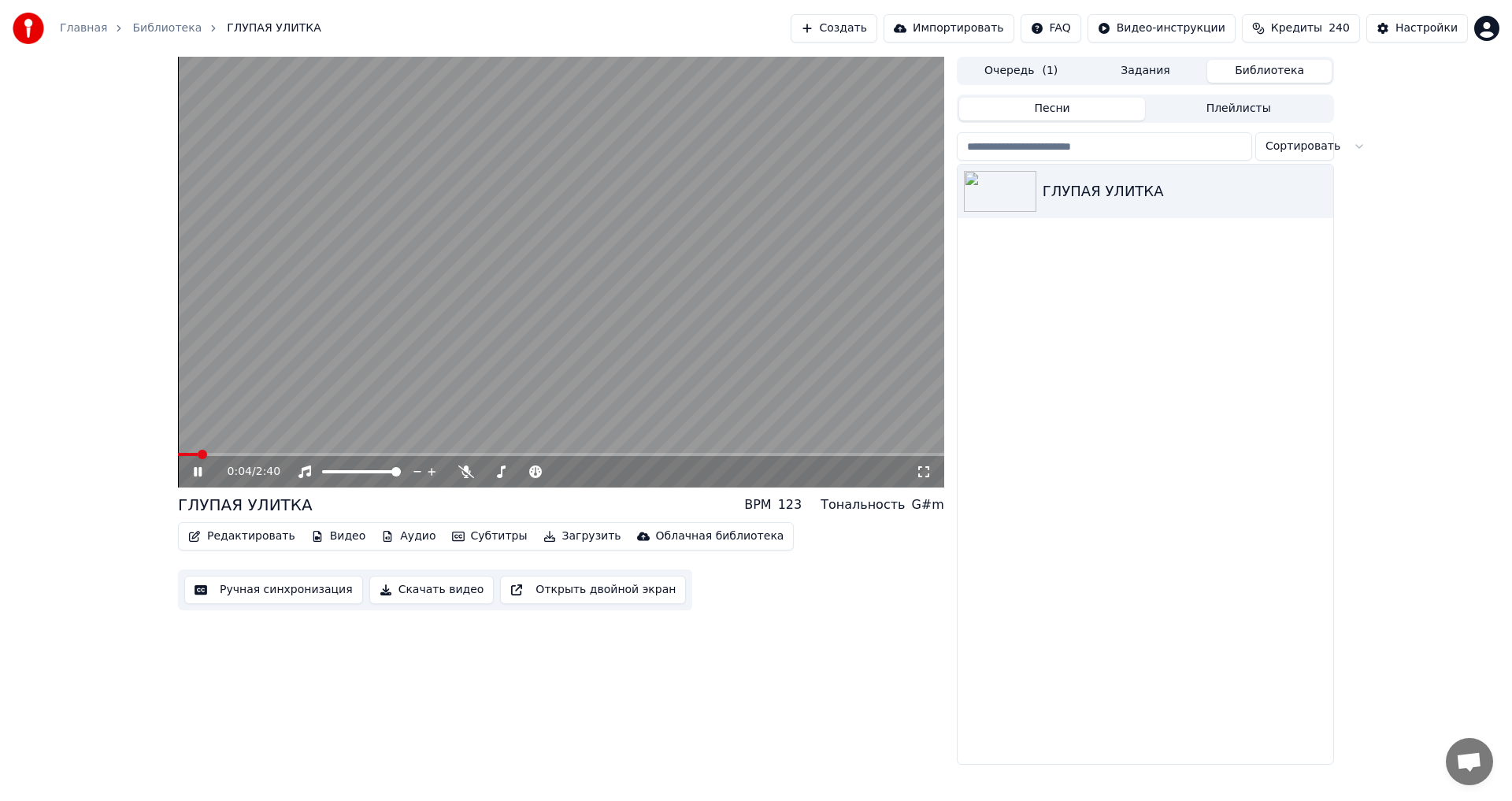
click at [197, 475] on icon at bounding box center [198, 472] width 8 height 10
click at [258, 596] on button "Ручная синхронизация" at bounding box center [274, 590] width 179 height 28
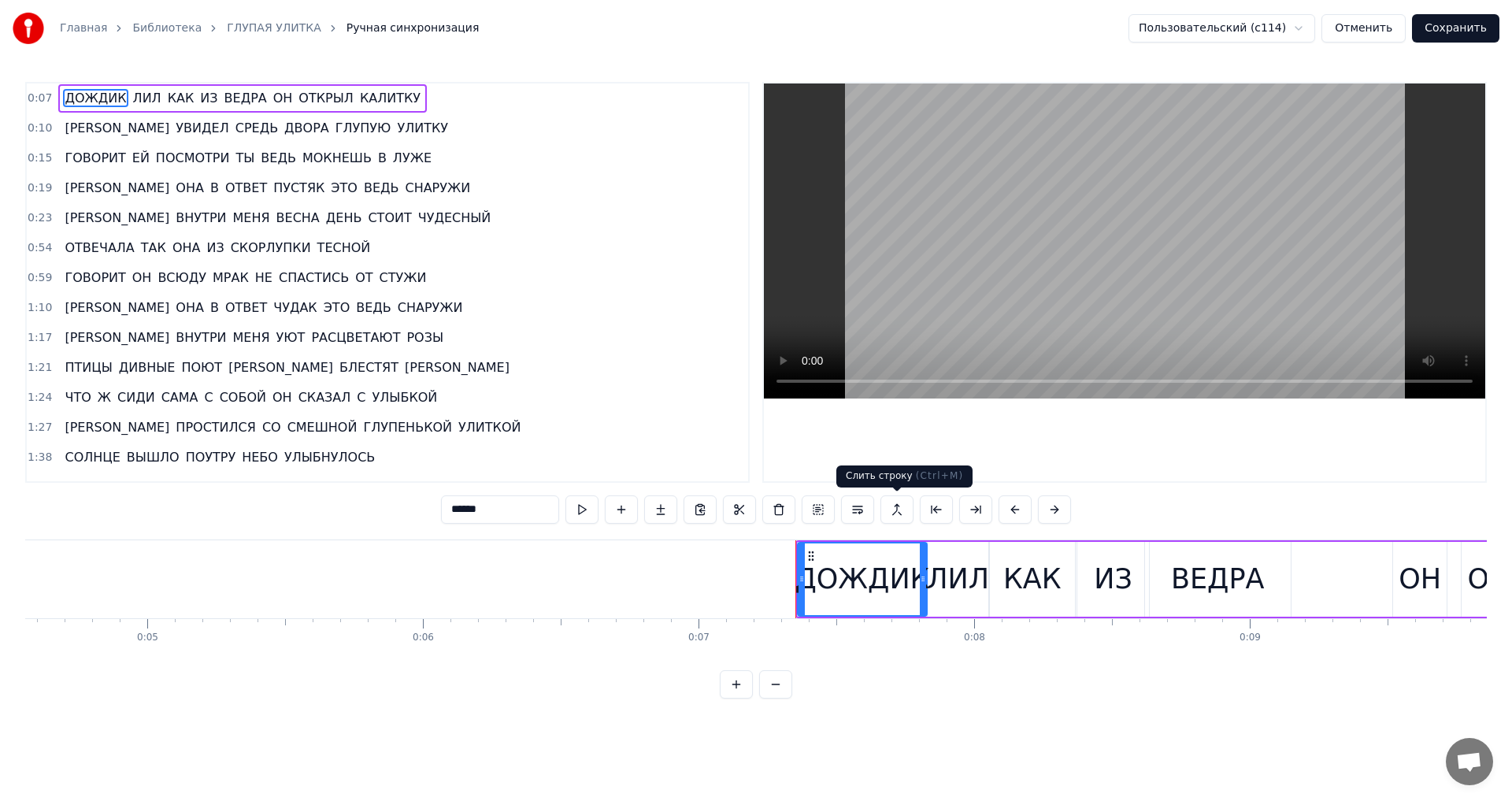
scroll to position [0, 1948]
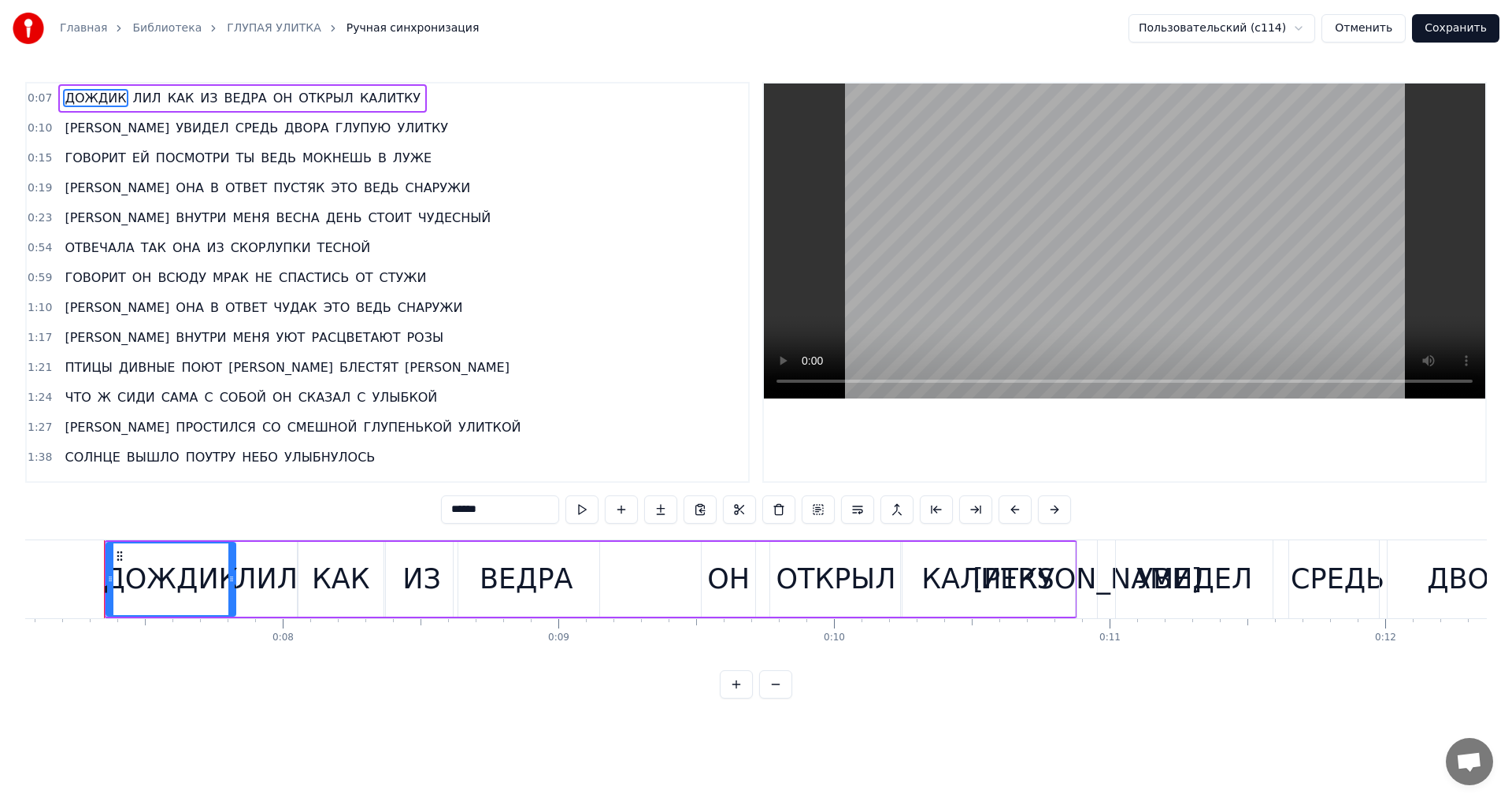
click at [1310, 25] on html "Главная Библиотека ГЛУПАЯ УЛИТКА Ручная синхронизация Пользовательский (c114) О…" at bounding box center [756, 362] width 1512 height 724
click at [1054, 39] on html "Главная Библиотека ГЛУПАЯ УЛИТКА Ручная синхронизация Пользовательский (c114) О…" at bounding box center [756, 362] width 1512 height 724
